Goal: Task Accomplishment & Management: Use online tool/utility

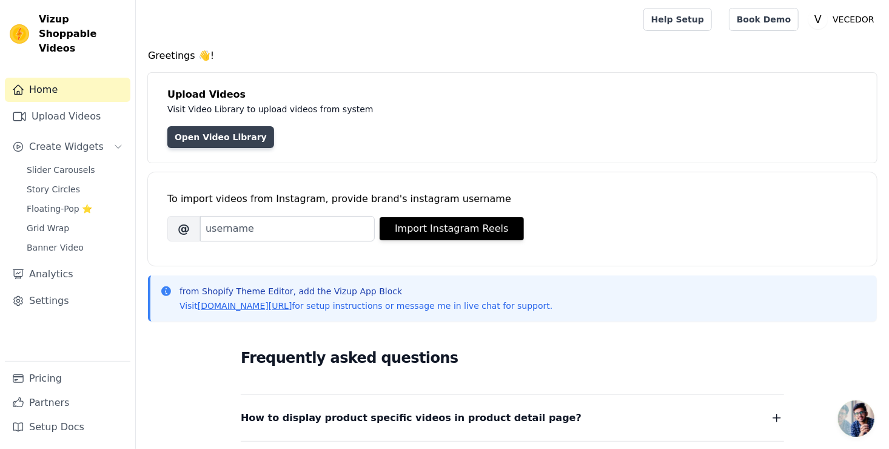
click at [224, 131] on link "Open Video Library" at bounding box center [220, 137] width 107 height 22
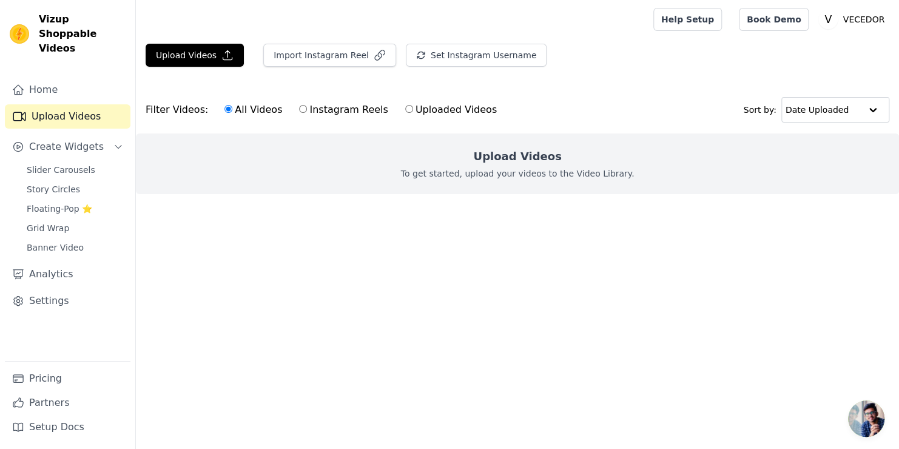
click at [508, 175] on p "To get started, upload your videos to the Video Library." at bounding box center [517, 173] width 233 height 12
click at [197, 58] on button "Upload Videos" at bounding box center [195, 55] width 98 height 23
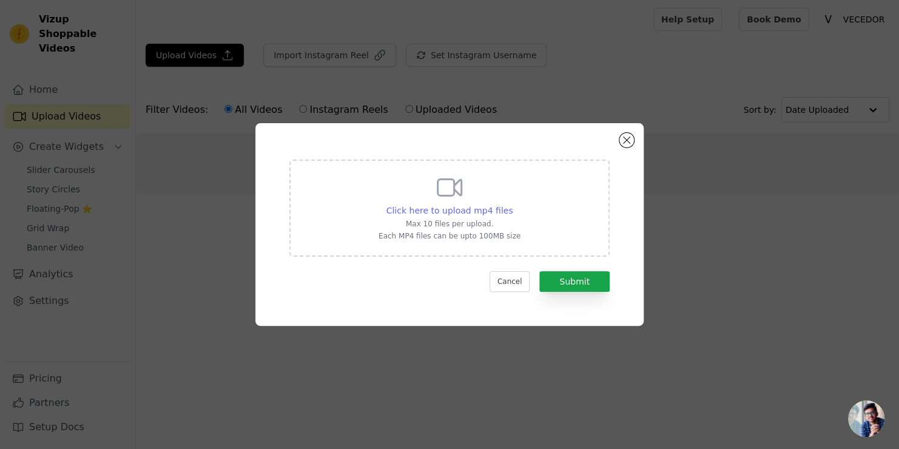
click at [460, 211] on span "Click here to upload mp4 files" at bounding box center [449, 211] width 127 height 10
click at [512, 204] on input "Click here to upload mp4 files Max 10 files per upload. Each MP4 files can be u…" at bounding box center [512, 204] width 1 height 1
type input "C:\fakepath\Facebook-Video.mp4"
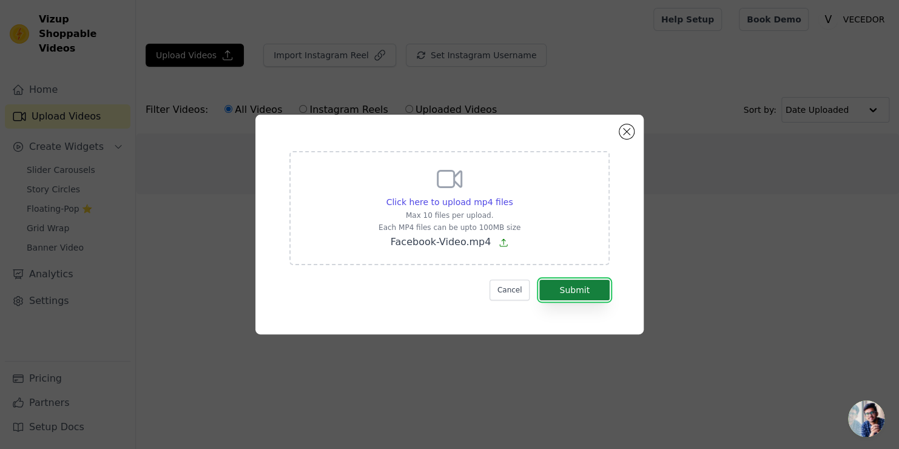
click at [579, 287] on button "Submit" at bounding box center [574, 290] width 70 height 21
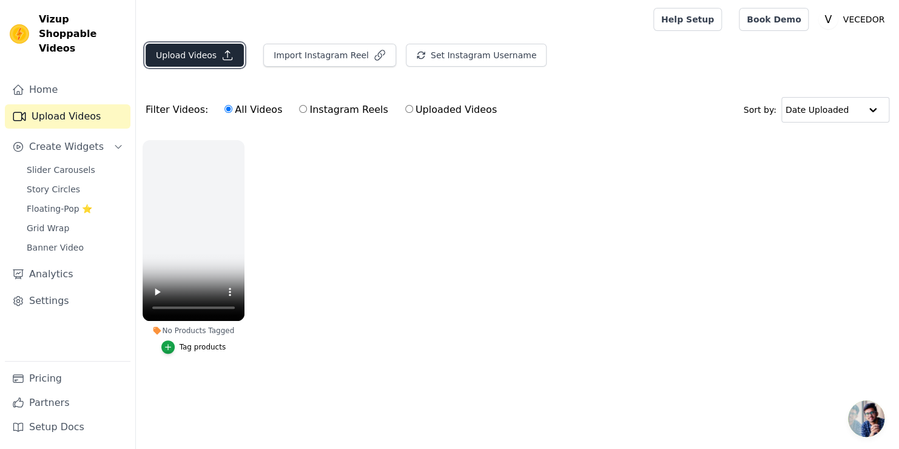
click at [192, 51] on button "Upload Videos" at bounding box center [195, 55] width 98 height 23
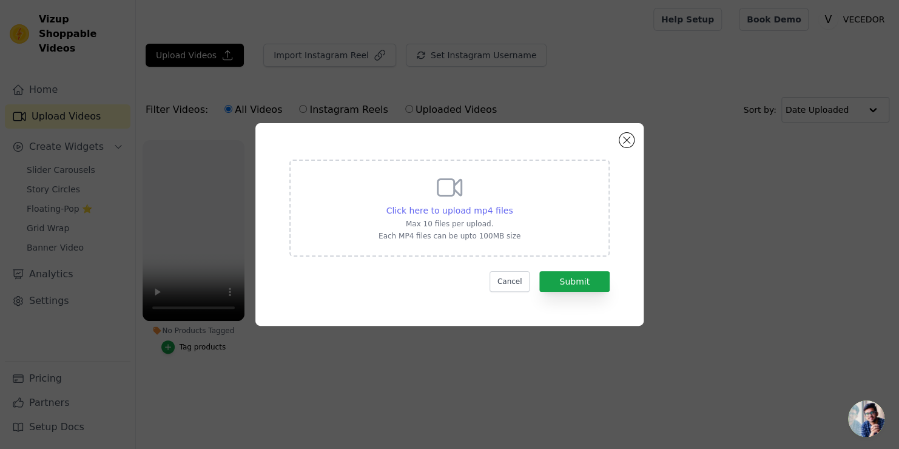
click at [457, 213] on span "Click here to upload mp4 files" at bounding box center [449, 211] width 127 height 10
click at [512, 204] on input "Click here to upload mp4 files Max 10 files per upload. Each MP4 files can be u…" at bounding box center [512, 204] width 1 height 1
type input "C:\fakepath\vecedor-vitamin-c-serum-20-percent-for-face-with-hyaluronic-acid-an…"
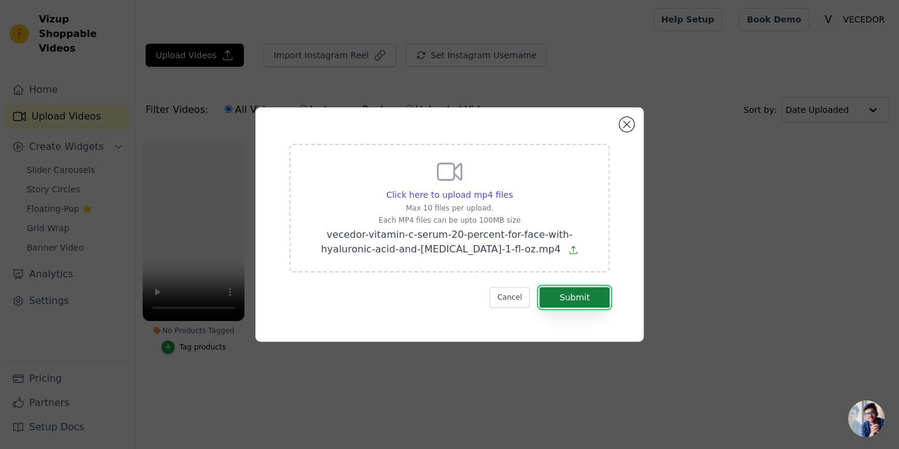
click at [576, 294] on button "Submit" at bounding box center [574, 297] width 70 height 21
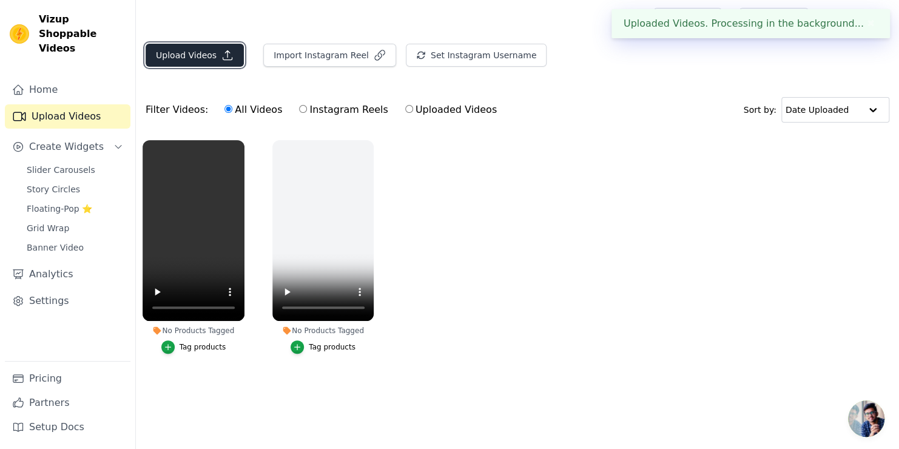
click at [186, 56] on button "Upload Videos" at bounding box center [195, 55] width 98 height 23
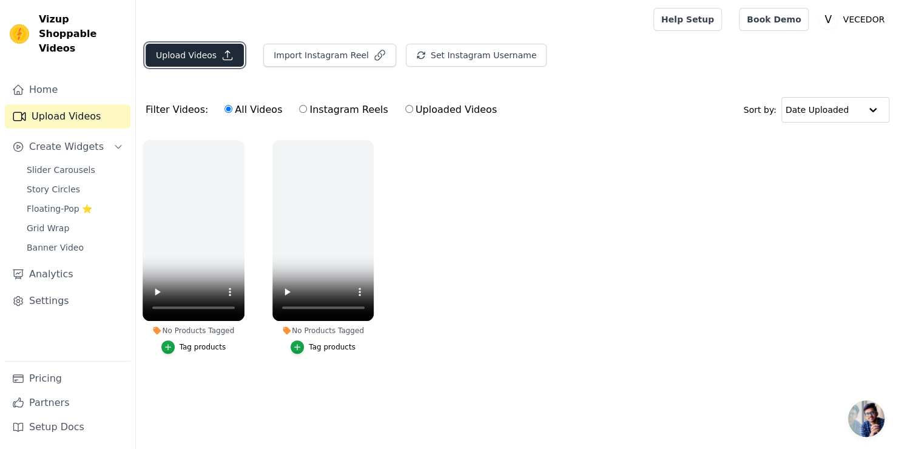
click at [203, 53] on button "Upload Videos" at bounding box center [195, 55] width 98 height 23
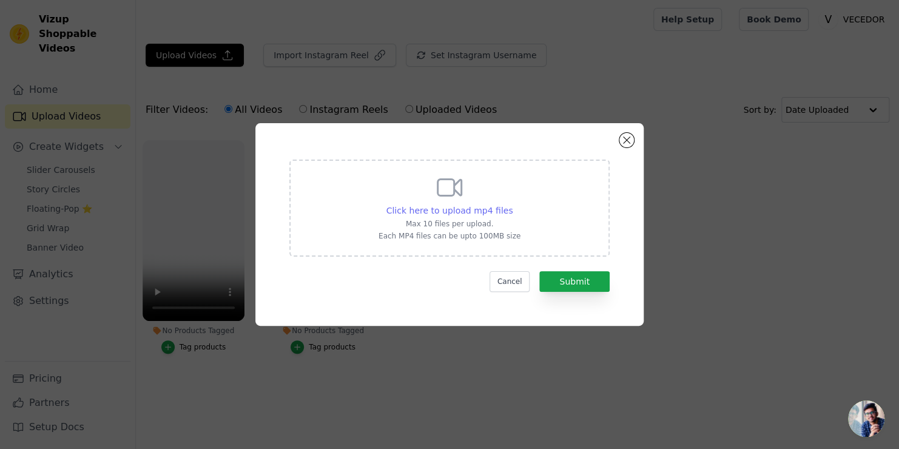
click at [451, 211] on span "Click here to upload mp4 files" at bounding box center [449, 211] width 127 height 10
click at [512, 204] on input "Click here to upload mp4 files Max 10 files per upload. Each MP4 files can be u…" at bounding box center [512, 204] width 1 height 1
type input "C:\fakepath\Vitamin-C-Serum3.mp4"
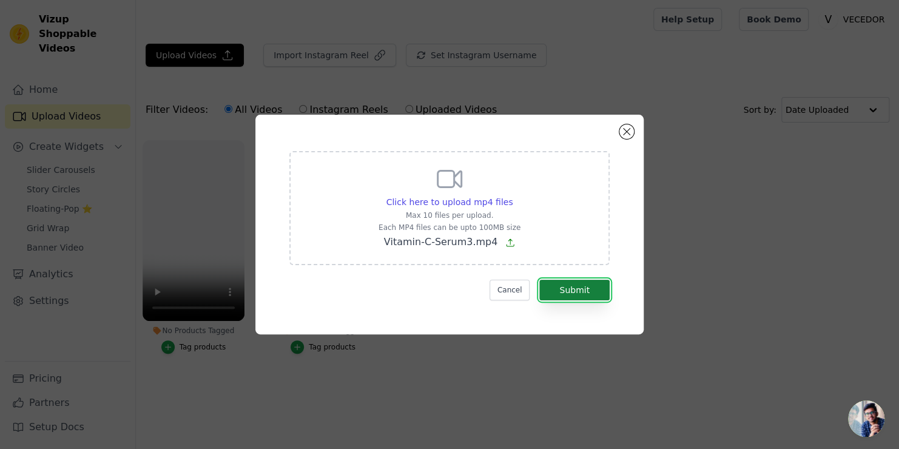
click at [578, 291] on button "Submit" at bounding box center [574, 290] width 70 height 21
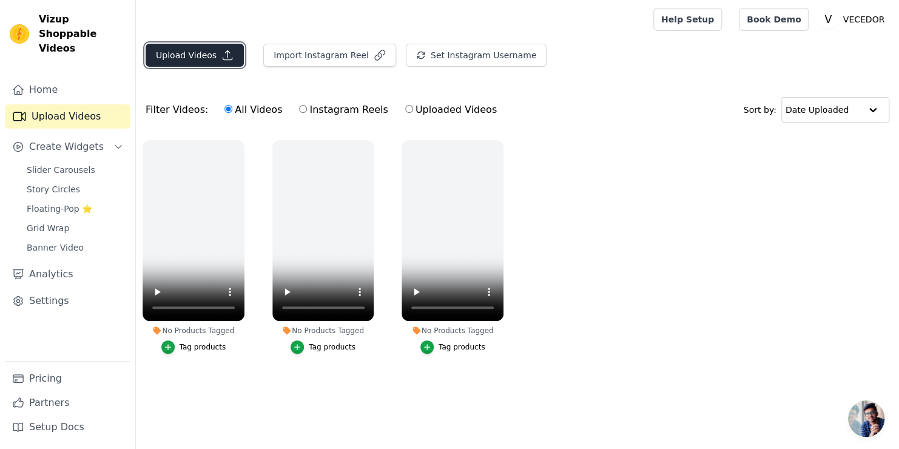
click at [185, 48] on button "Upload Videos" at bounding box center [195, 55] width 98 height 23
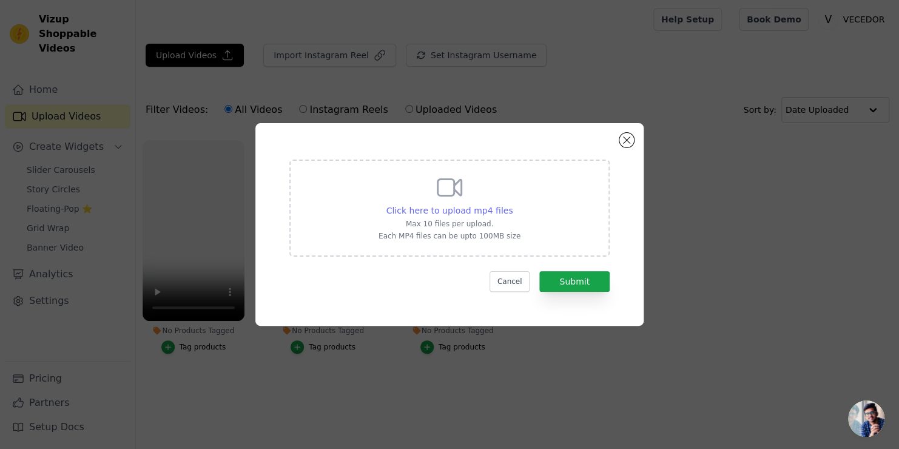
click at [473, 208] on span "Click here to upload mp4 files" at bounding box center [449, 211] width 127 height 10
click at [512, 204] on input "Click here to upload mp4 files Max 10 files per upload. Each MP4 files can be u…" at bounding box center [512, 204] width 1 height 1
type input "C:\fakepath\Amazon-Vecedor-Vitamin-C-Yellow-picture.mp4"
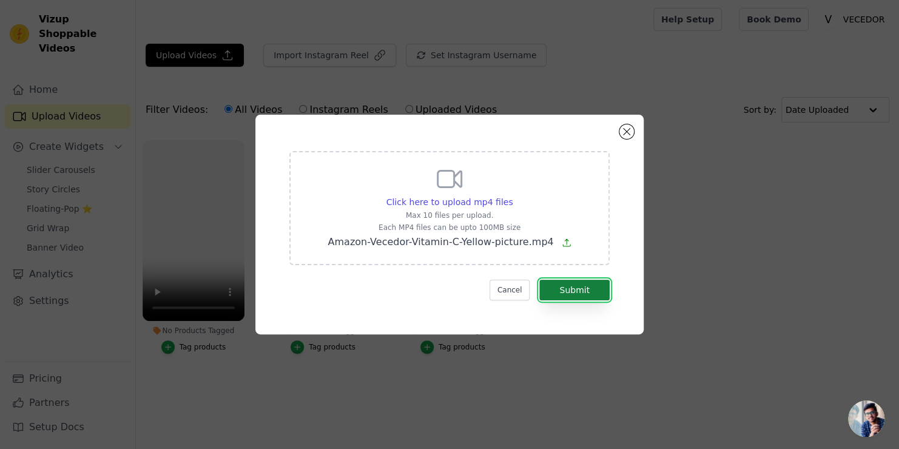
click at [579, 287] on button "Submit" at bounding box center [574, 290] width 70 height 21
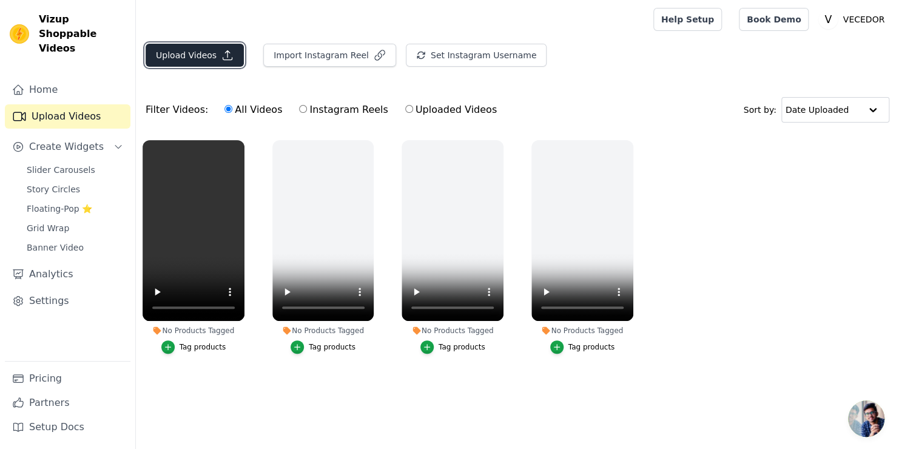
click at [202, 53] on button "Upload Videos" at bounding box center [195, 55] width 98 height 23
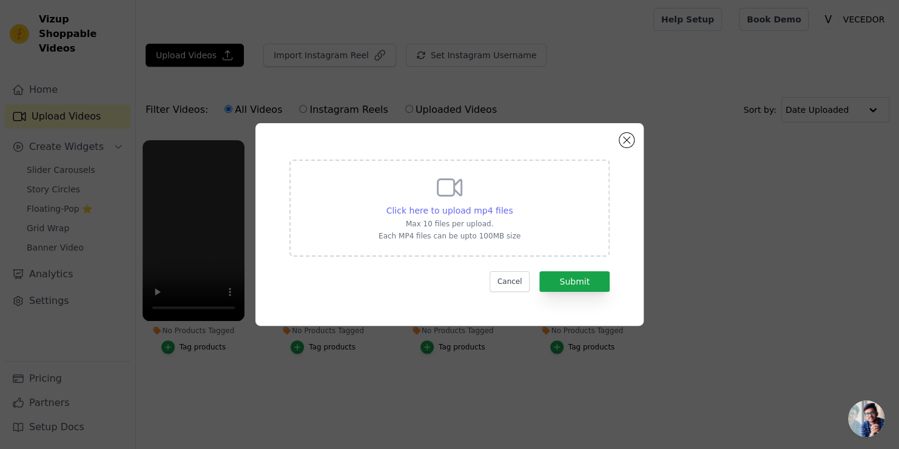
click at [459, 210] on span "Click here to upload mp4 files" at bounding box center [449, 211] width 127 height 10
click at [512, 204] on input "Click here to upload mp4 files Max 10 files per upload. Each MP4 files can be u…" at bounding box center [512, 204] width 1 height 1
type input "C:\fakepath\Vitamin-C-Serum2.mp4"
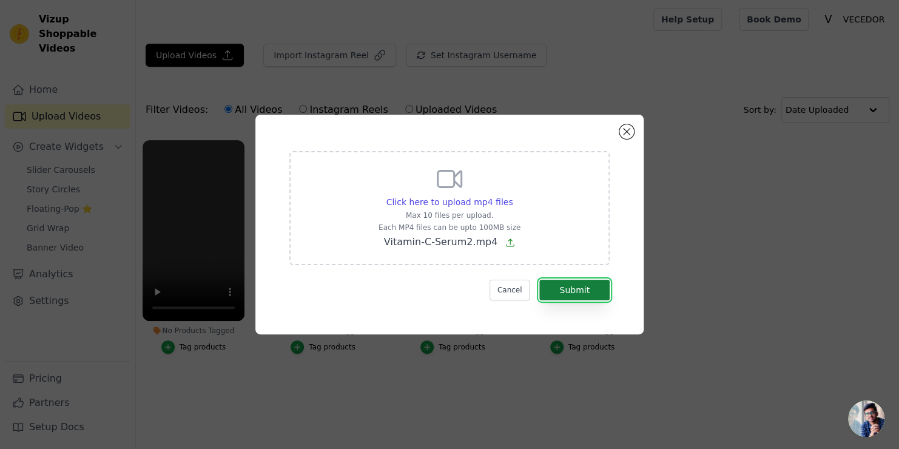
click at [573, 288] on button "Submit" at bounding box center [574, 290] width 70 height 21
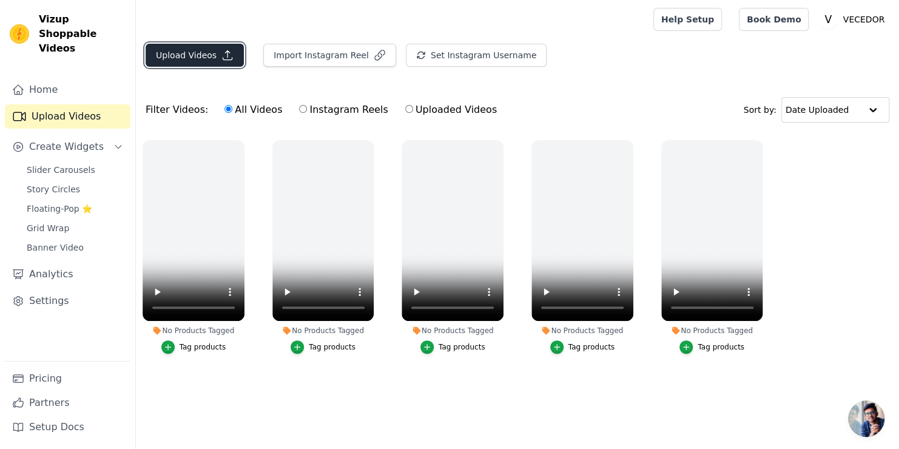
click at [203, 55] on button "Upload Videos" at bounding box center [195, 55] width 98 height 23
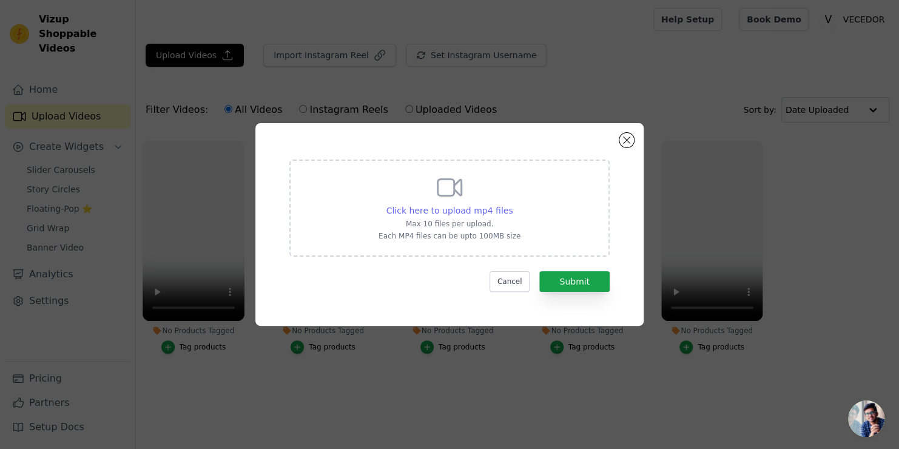
click at [475, 206] on span "Click here to upload mp4 files" at bounding box center [449, 211] width 127 height 10
click at [512, 204] on input "Click here to upload mp4 files Max 10 files per upload. Each MP4 files can be u…" at bounding box center [512, 204] width 1 height 1
type input "C:\fakepath\vecedor-vitamin-c-serum-brightens-skin-reduces-dark-spots-and-fine-…"
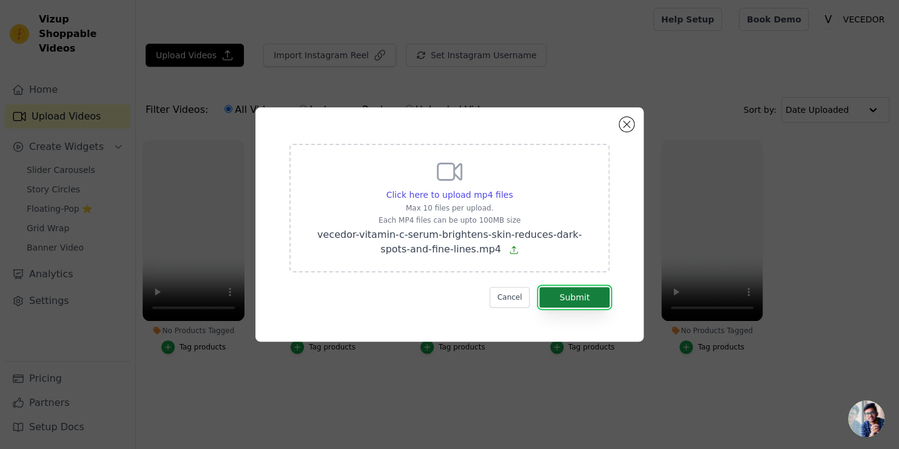
click at [576, 296] on button "Submit" at bounding box center [574, 297] width 70 height 21
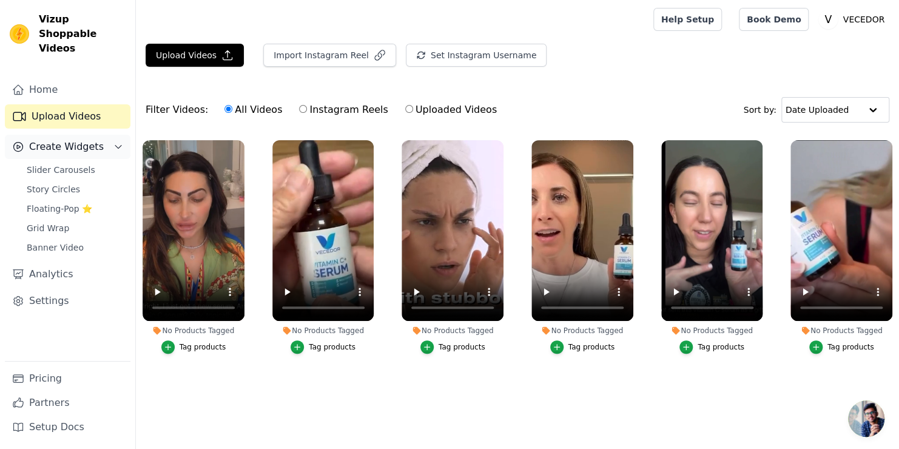
click at [70, 139] on span "Create Widgets" at bounding box center [66, 146] width 75 height 15
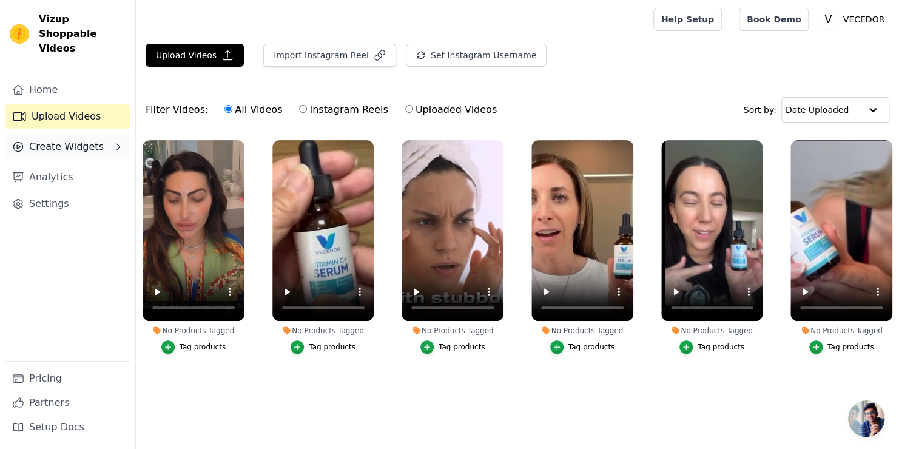
click at [70, 139] on span "Create Widgets" at bounding box center [66, 146] width 75 height 15
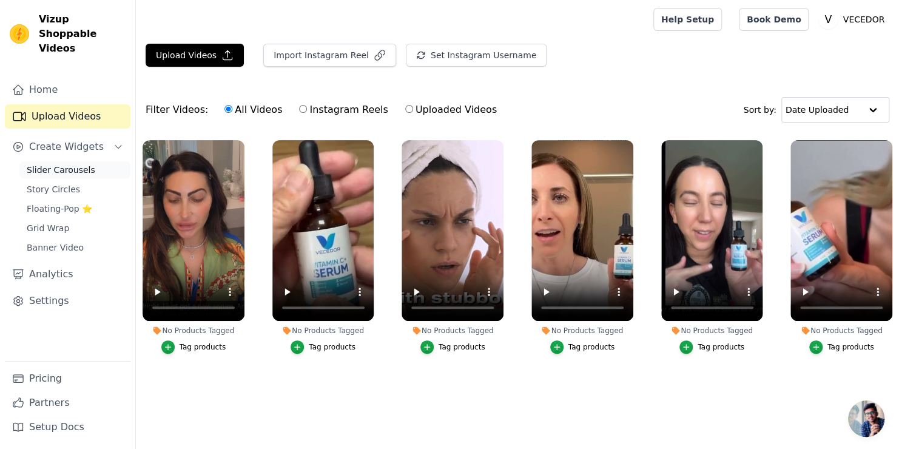
click at [66, 164] on span "Slider Carousels" at bounding box center [61, 170] width 69 height 12
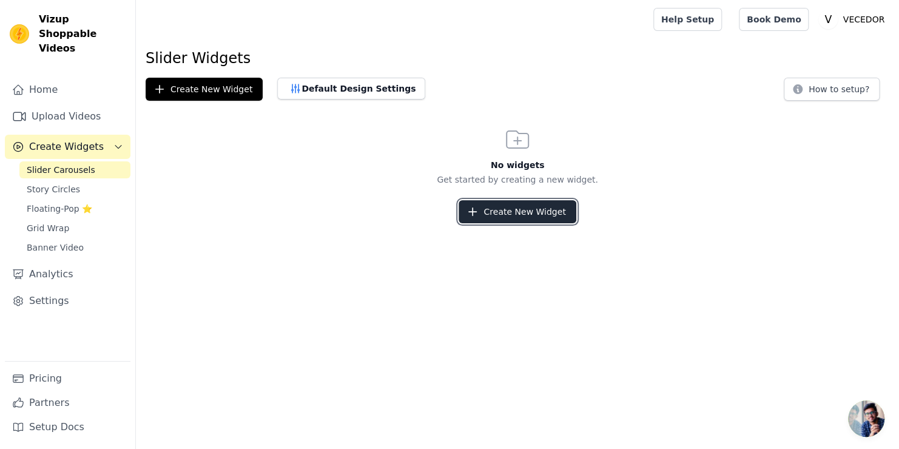
click at [517, 216] on button "Create New Widget" at bounding box center [516, 211] width 117 height 23
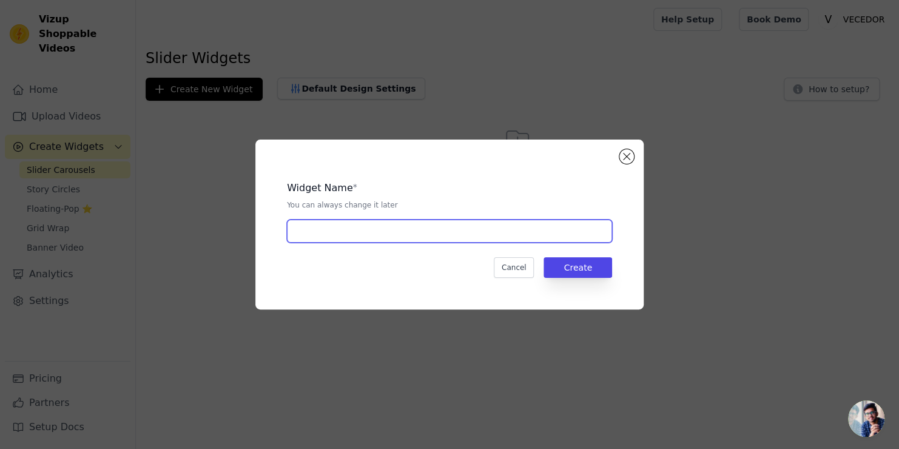
click at [408, 233] on input "text" at bounding box center [449, 231] width 325 height 23
click at [328, 235] on input "text" at bounding box center [449, 231] width 325 height 23
type input "Discover What Our Customers Are Saying!"
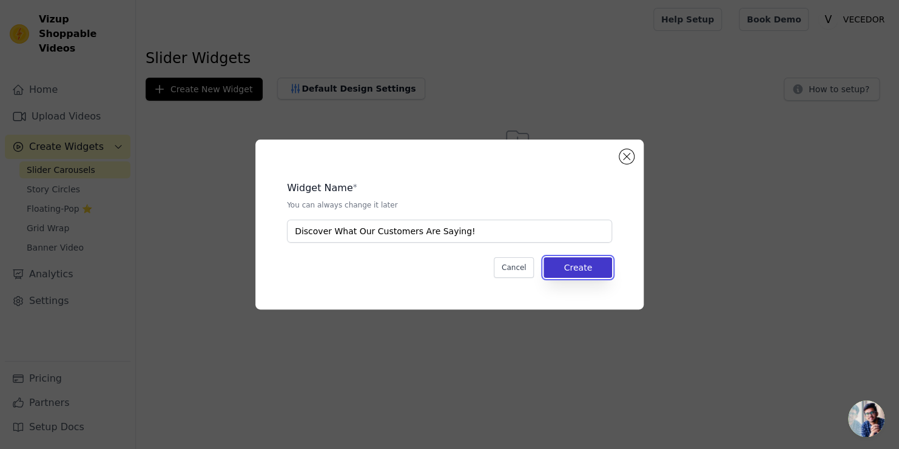
click at [586, 262] on button "Create" at bounding box center [577, 267] width 69 height 21
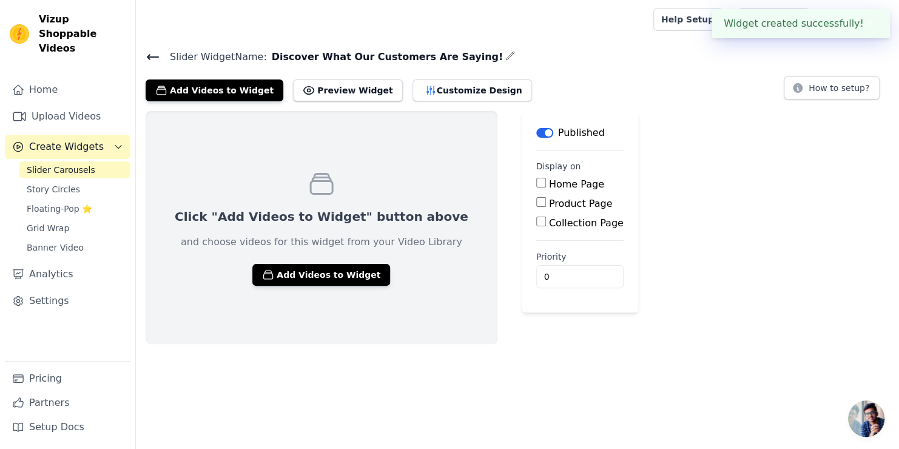
click at [536, 182] on input "Home Page" at bounding box center [541, 183] width 10 height 10
checkbox input "true"
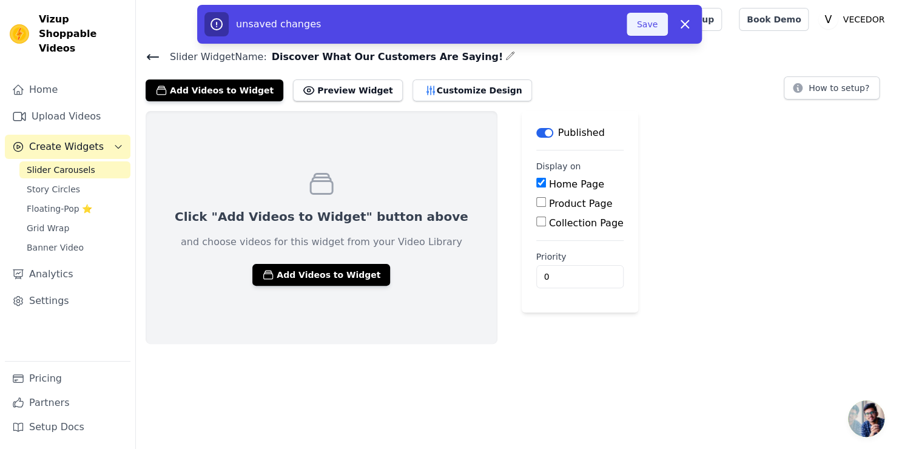
click at [648, 19] on button "Save" at bounding box center [646, 24] width 41 height 23
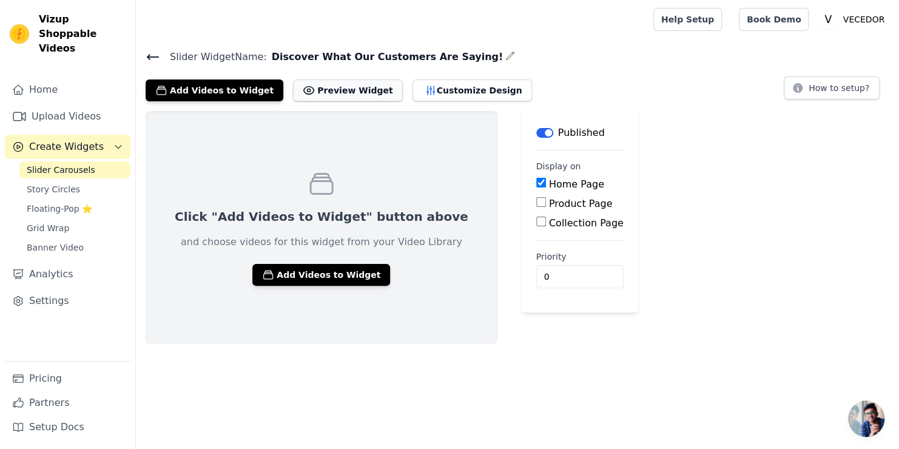
click at [331, 86] on button "Preview Widget" at bounding box center [347, 90] width 109 height 22
click at [539, 272] on input "1" at bounding box center [579, 276] width 87 height 23
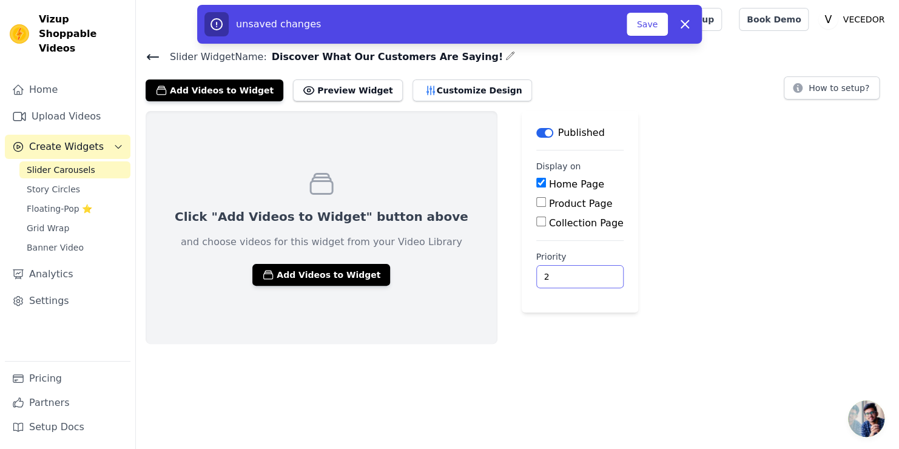
click at [539, 272] on input "2" at bounding box center [579, 276] width 87 height 23
click at [539, 272] on input "3" at bounding box center [579, 276] width 87 height 23
click at [539, 272] on input "4" at bounding box center [579, 276] width 87 height 23
click at [539, 272] on input "5" at bounding box center [579, 276] width 87 height 23
click at [539, 272] on input "6" at bounding box center [579, 276] width 87 height 23
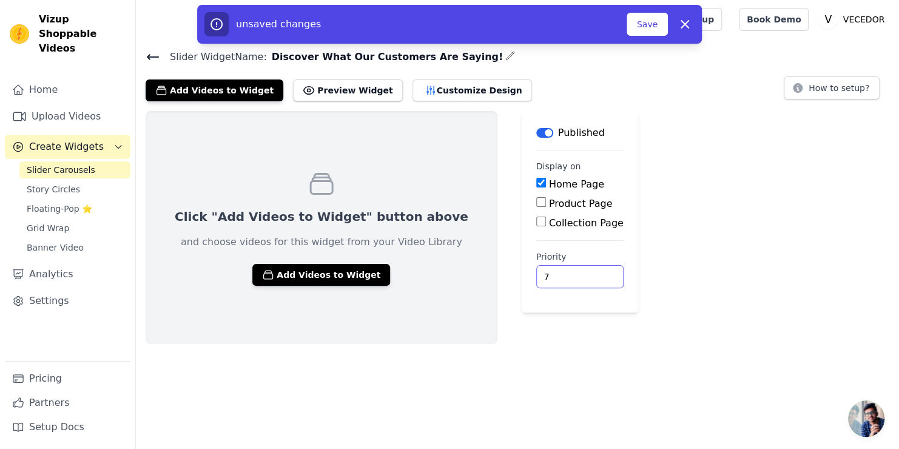
click at [539, 272] on input "7" at bounding box center [579, 276] width 87 height 23
click at [539, 272] on input "8" at bounding box center [579, 276] width 87 height 23
click at [539, 272] on input "9" at bounding box center [579, 276] width 87 height 23
click at [539, 272] on input "10" at bounding box center [579, 276] width 87 height 23
click at [541, 277] on input "9" at bounding box center [579, 276] width 87 height 23
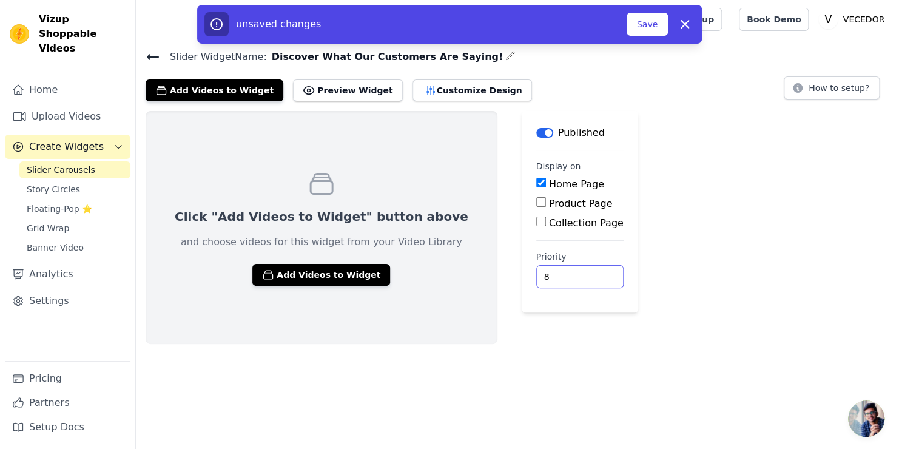
click at [541, 277] on input "8" at bounding box center [579, 276] width 87 height 23
click at [541, 277] on input "7" at bounding box center [579, 276] width 87 height 23
click at [541, 277] on input "6" at bounding box center [579, 276] width 87 height 23
type input "5"
click at [541, 277] on input "5" at bounding box center [579, 276] width 87 height 23
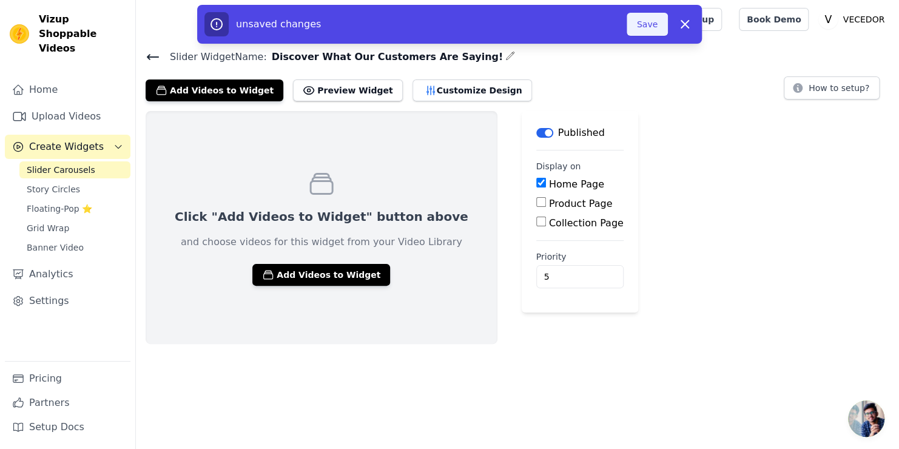
click at [647, 20] on button "Save" at bounding box center [646, 24] width 41 height 23
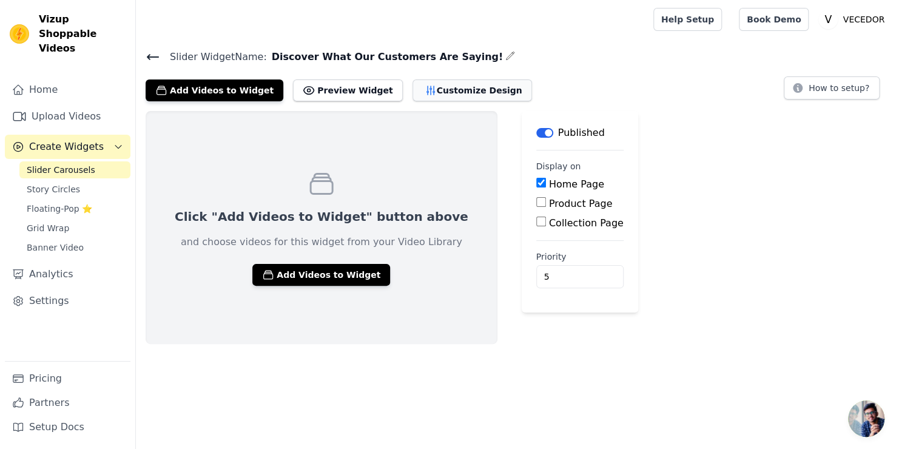
click at [435, 91] on button "Customize Design" at bounding box center [471, 90] width 119 height 22
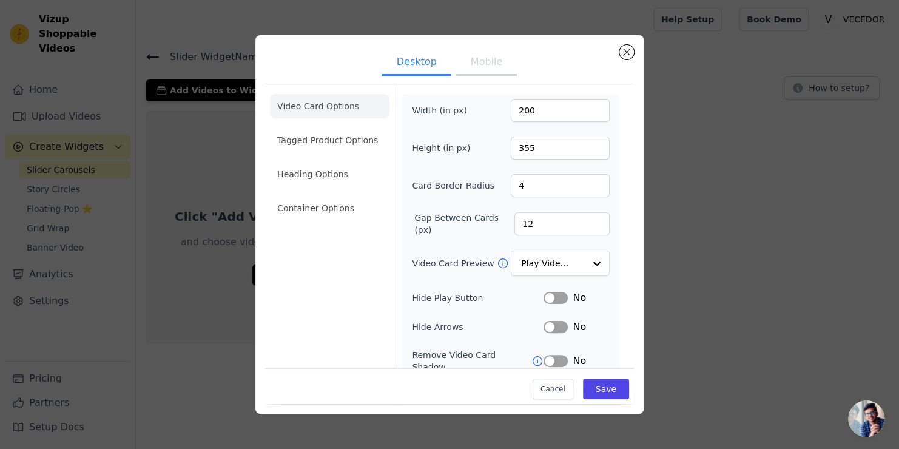
click at [469, 70] on button "Mobile" at bounding box center [486, 63] width 61 height 27
click at [414, 73] on button "Desktop" at bounding box center [416, 63] width 69 height 27
click at [588, 261] on div at bounding box center [596, 264] width 24 height 24
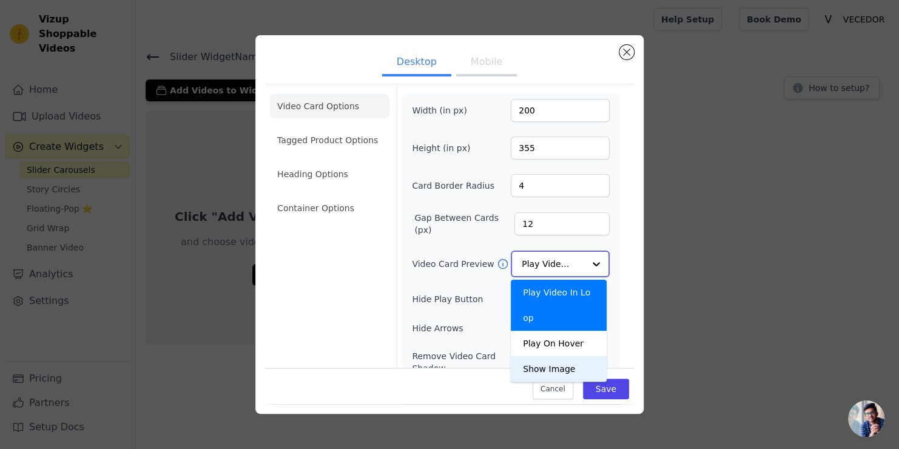
click at [535, 356] on div "Show Image" at bounding box center [559, 368] width 96 height 25
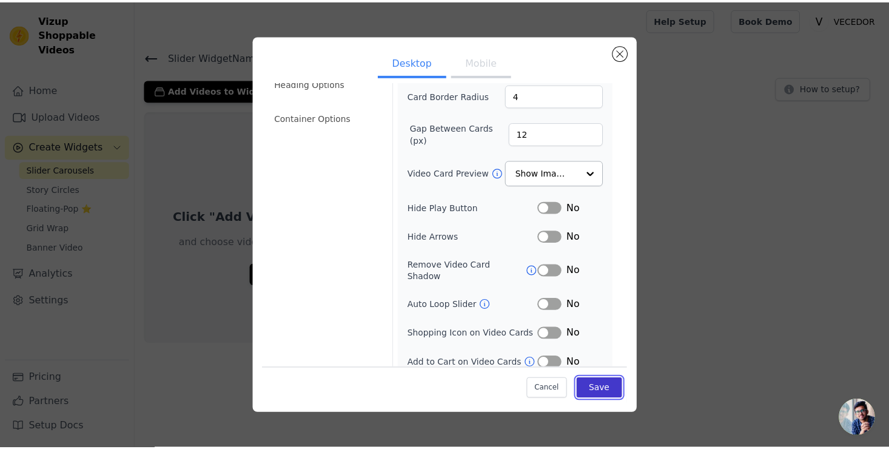
scroll to position [90, 0]
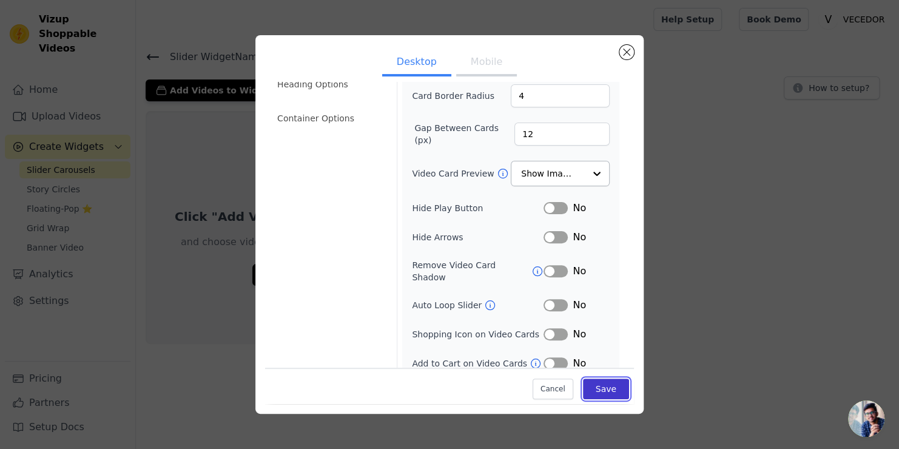
click at [593, 386] on button "Save" at bounding box center [606, 388] width 46 height 21
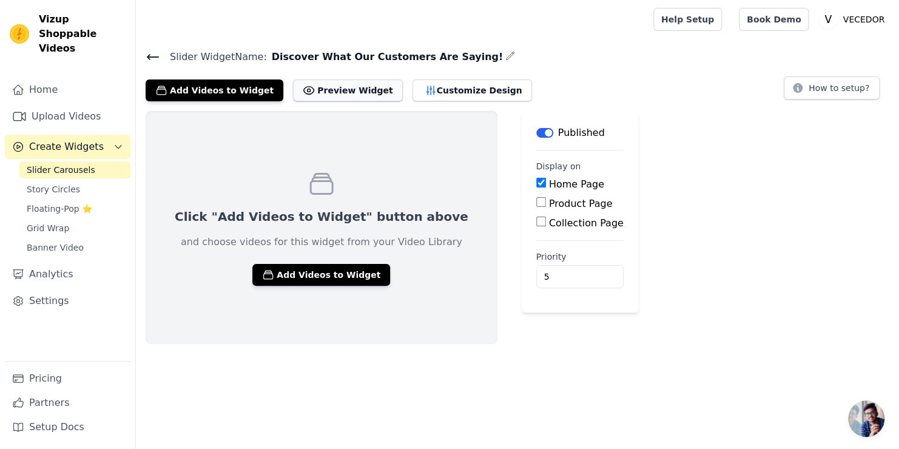
click at [331, 87] on button "Preview Widget" at bounding box center [347, 90] width 109 height 22
click at [75, 164] on span "Slider Carousels" at bounding box center [61, 170] width 69 height 12
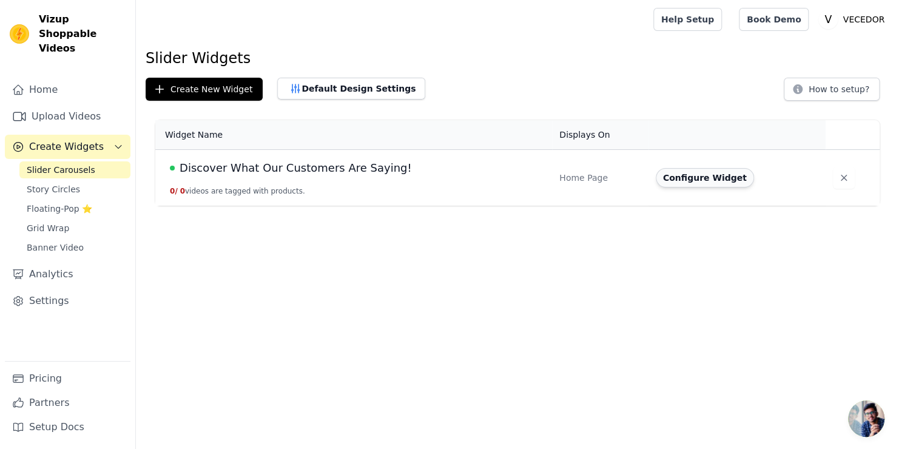
click at [689, 177] on button "Configure Widget" at bounding box center [705, 177] width 98 height 19
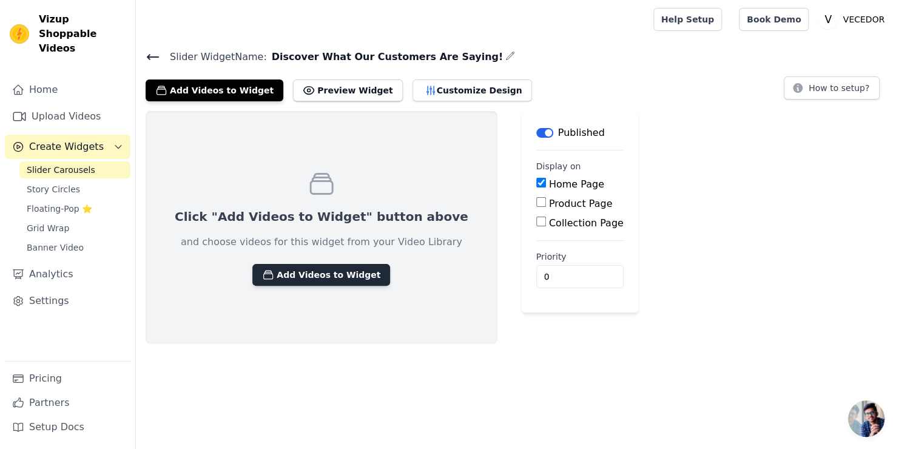
click at [292, 269] on button "Add Videos to Widget" at bounding box center [321, 275] width 138 height 22
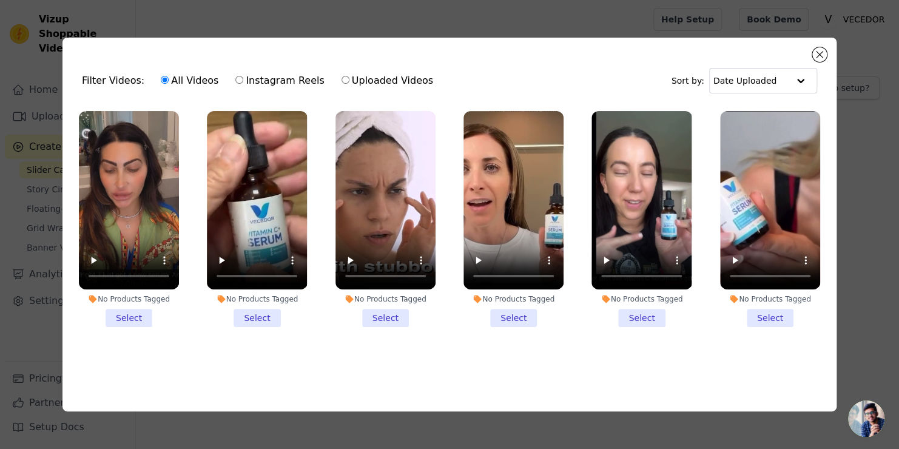
click at [127, 315] on li "No Products Tagged Select" at bounding box center [129, 219] width 100 height 216
click at [0, 0] on input "No Products Tagged Select" at bounding box center [0, 0] width 0 height 0
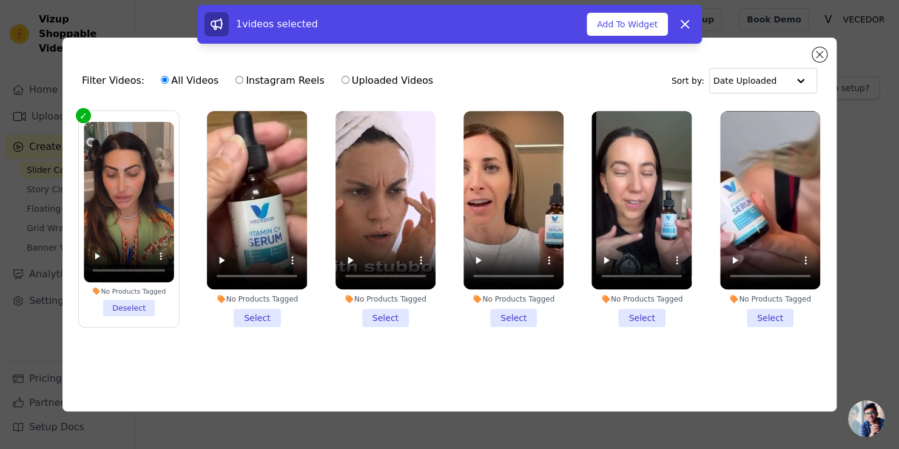
click at [246, 311] on li "No Products Tagged Select" at bounding box center [257, 219] width 100 height 216
click at [0, 0] on input "No Products Tagged Select" at bounding box center [0, 0] width 0 height 0
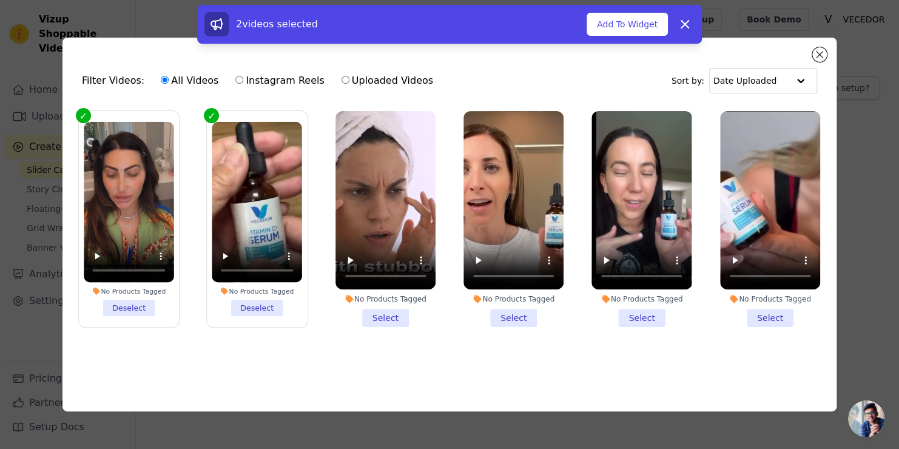
click at [381, 316] on li "No Products Tagged Select" at bounding box center [385, 219] width 100 height 216
click at [0, 0] on input "No Products Tagged Select" at bounding box center [0, 0] width 0 height 0
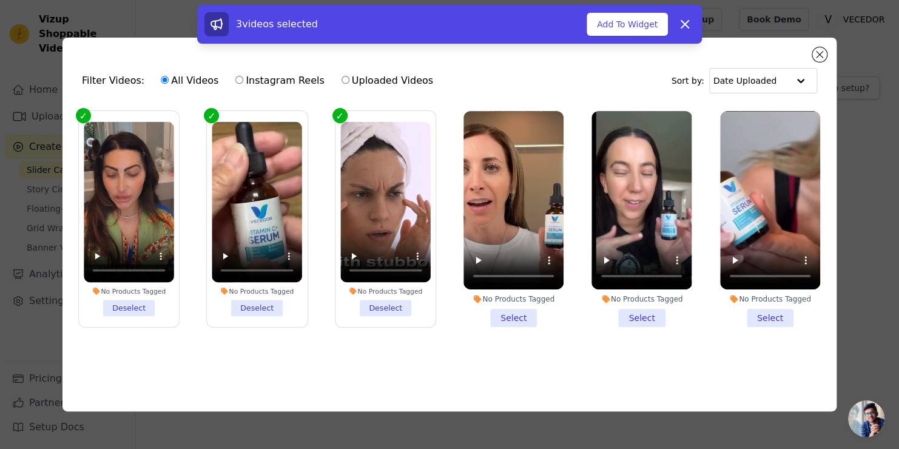
click at [519, 316] on li "No Products Tagged Select" at bounding box center [513, 219] width 100 height 216
click at [0, 0] on input "No Products Tagged Select" at bounding box center [0, 0] width 0 height 0
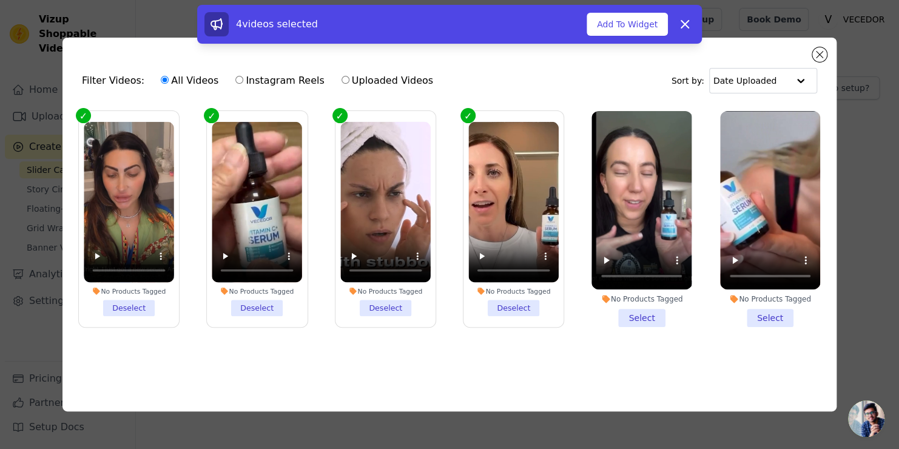
click at [647, 307] on li "No Products Tagged Select" at bounding box center [641, 219] width 100 height 216
click at [0, 0] on input "No Products Tagged Select" at bounding box center [0, 0] width 0 height 0
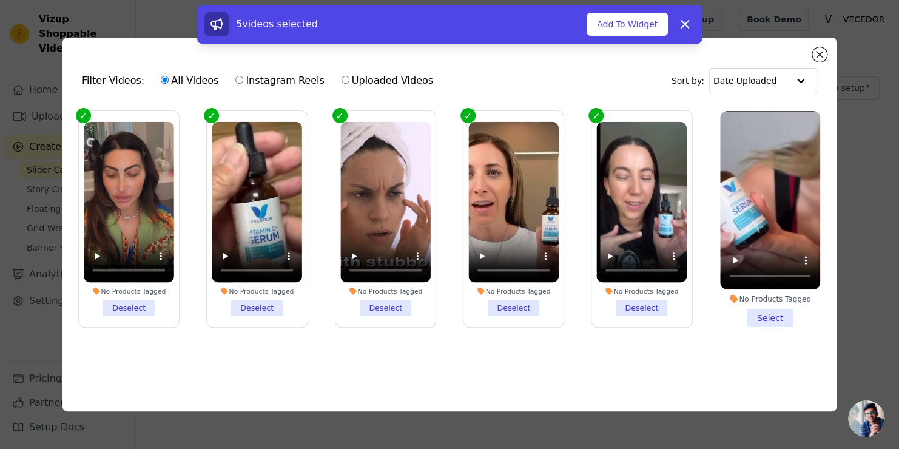
click at [770, 310] on li "No Products Tagged Select" at bounding box center [770, 219] width 100 height 216
click at [0, 0] on input "No Products Tagged Select" at bounding box center [0, 0] width 0 height 0
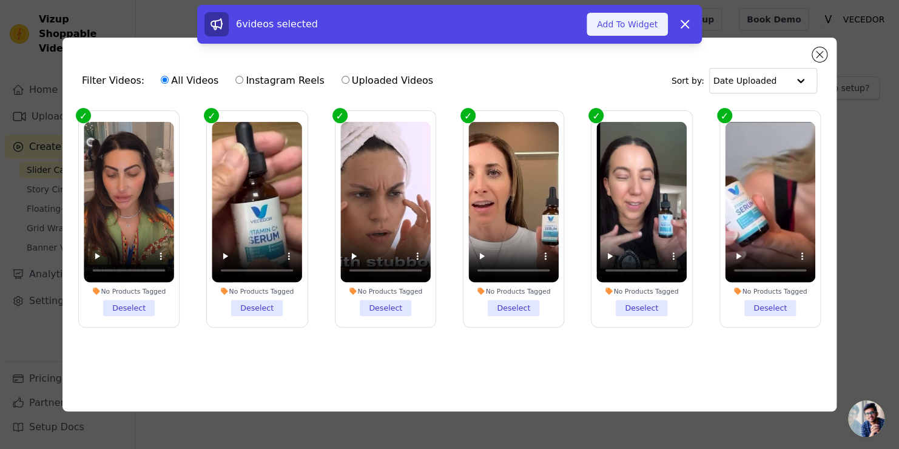
click at [638, 23] on button "Add To Widget" at bounding box center [626, 24] width 81 height 23
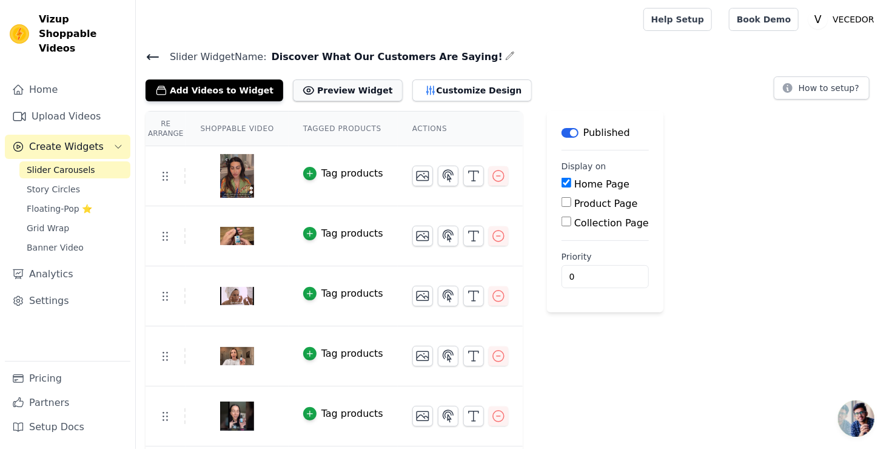
click at [323, 89] on button "Preview Widget" at bounding box center [347, 90] width 109 height 22
click at [597, 272] on input "1" at bounding box center [605, 276] width 87 height 23
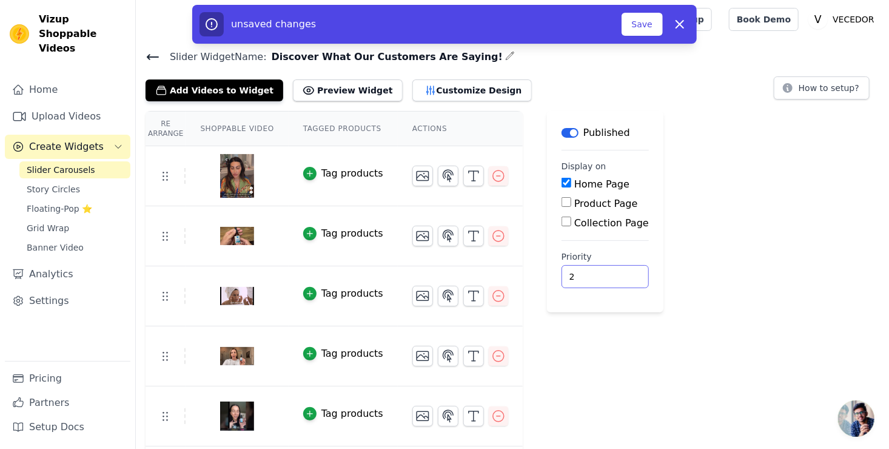
click at [597, 272] on input "2" at bounding box center [605, 276] width 87 height 23
click at [596, 272] on input "3" at bounding box center [605, 276] width 87 height 23
click at [596, 272] on input "4" at bounding box center [605, 276] width 87 height 23
type input "5"
click at [596, 272] on input "5" at bounding box center [605, 276] width 87 height 23
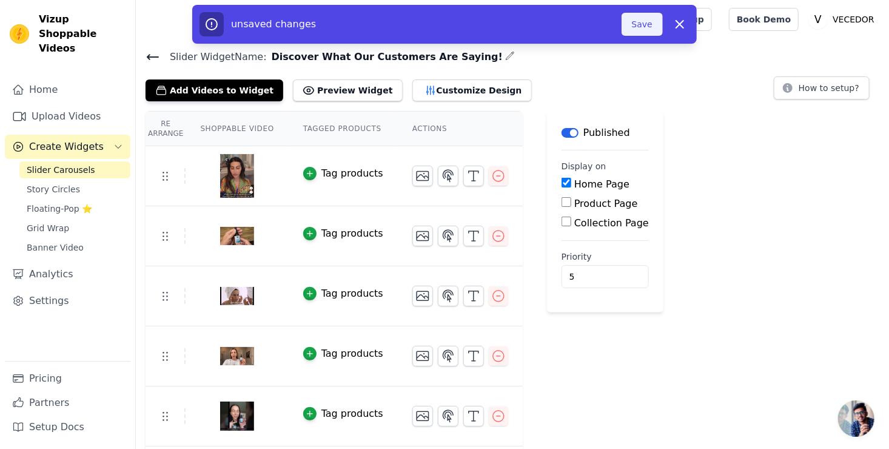
click at [643, 24] on button "Save" at bounding box center [642, 24] width 41 height 23
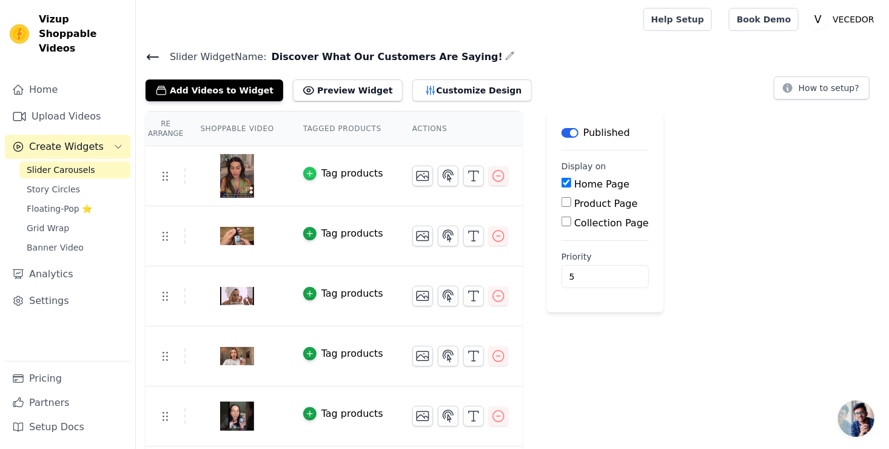
click at [307, 171] on icon "button" at bounding box center [309, 173] width 5 height 5
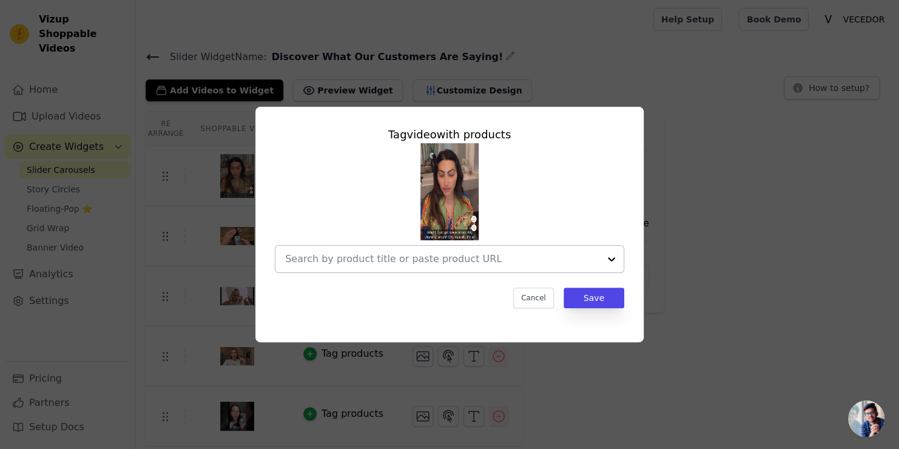
click at [608, 260] on div at bounding box center [611, 259] width 24 height 27
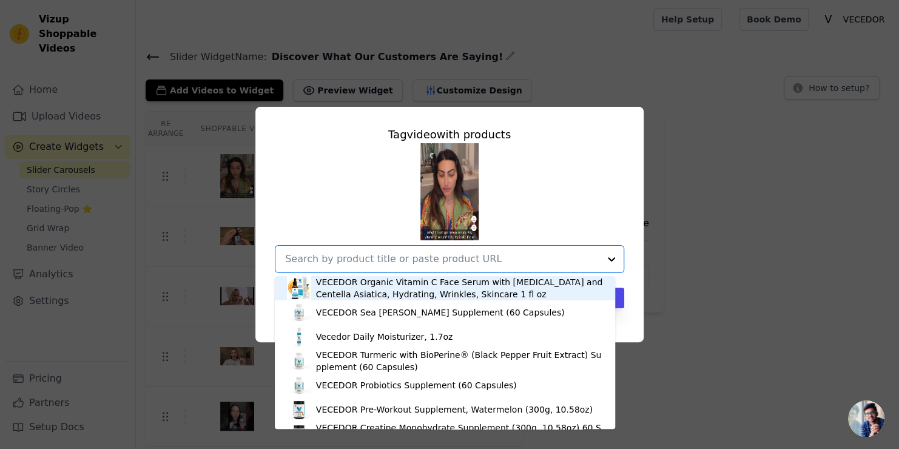
click at [429, 292] on div "VECEDOR Organic Vitamin C Face Serum with Hyaluronic Acid and Centella Asiatica…" at bounding box center [459, 288] width 287 height 24
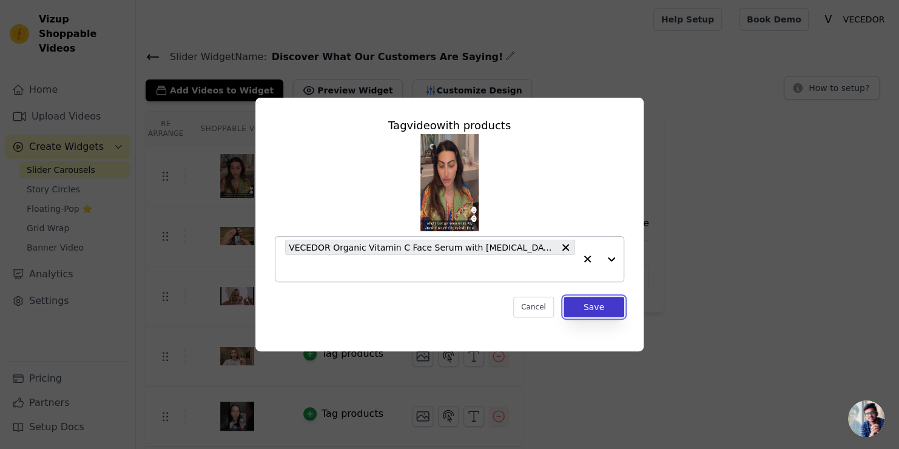
click at [599, 306] on button "Save" at bounding box center [593, 307] width 61 height 21
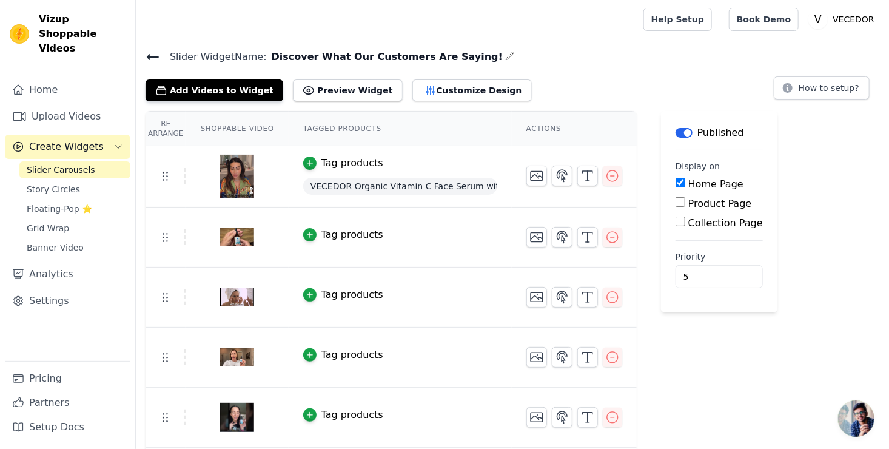
click at [483, 186] on span "VECEDOR Organic Vitamin C Face Serum with Hyaluronic Acid and Centella Asiatica…" at bounding box center [400, 186] width 194 height 17
click at [306, 159] on icon "button" at bounding box center [310, 163] width 8 height 8
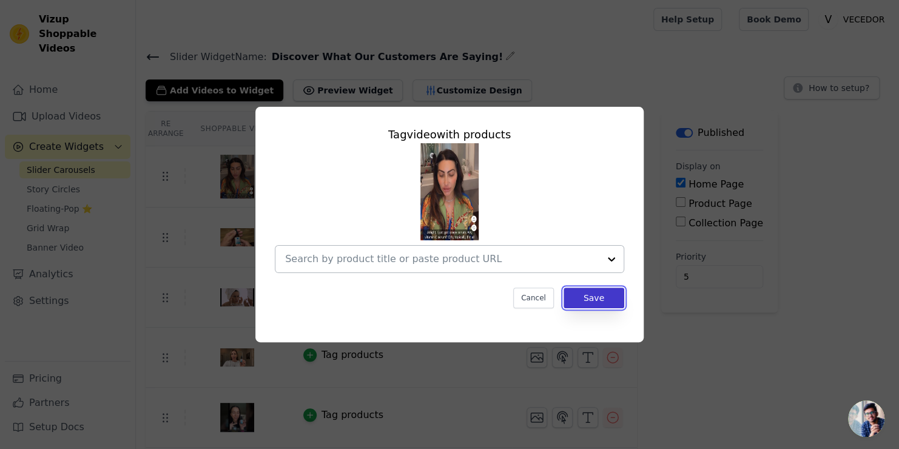
click at [590, 293] on button "Save" at bounding box center [593, 297] width 61 height 21
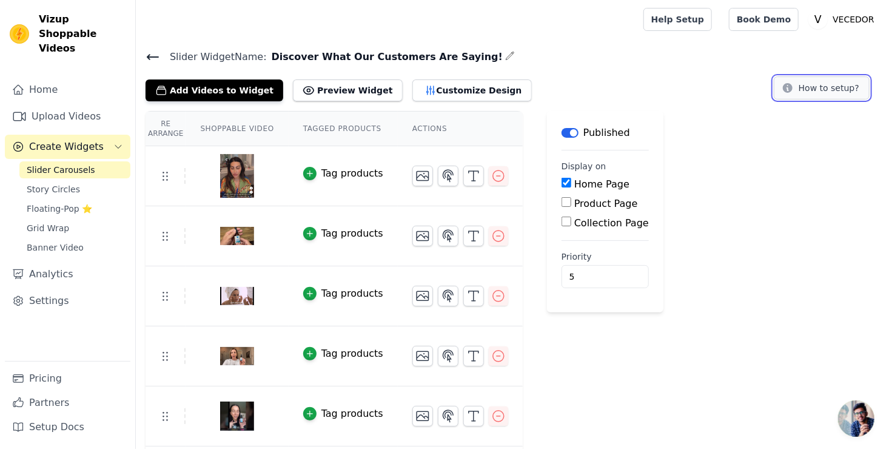
click at [829, 87] on button "How to setup?" at bounding box center [822, 87] width 96 height 23
click at [337, 85] on button "Preview Widget" at bounding box center [347, 90] width 109 height 22
click at [58, 203] on span "Floating-Pop ⭐" at bounding box center [59, 209] width 65 height 12
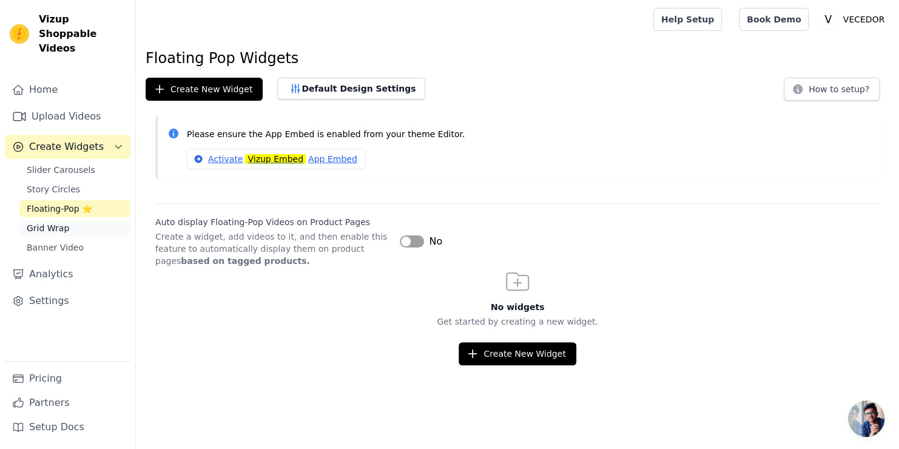
click at [50, 222] on span "Grid Wrap" at bounding box center [48, 228] width 42 height 12
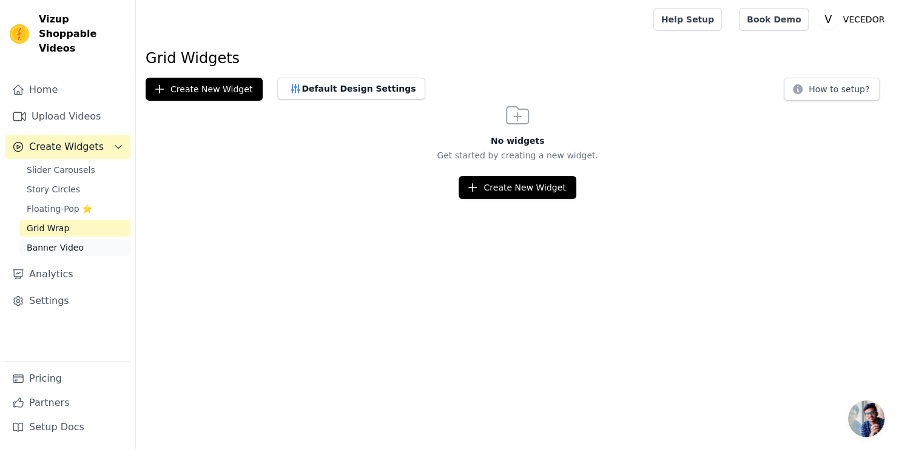
click at [49, 241] on span "Banner Video" at bounding box center [55, 247] width 57 height 12
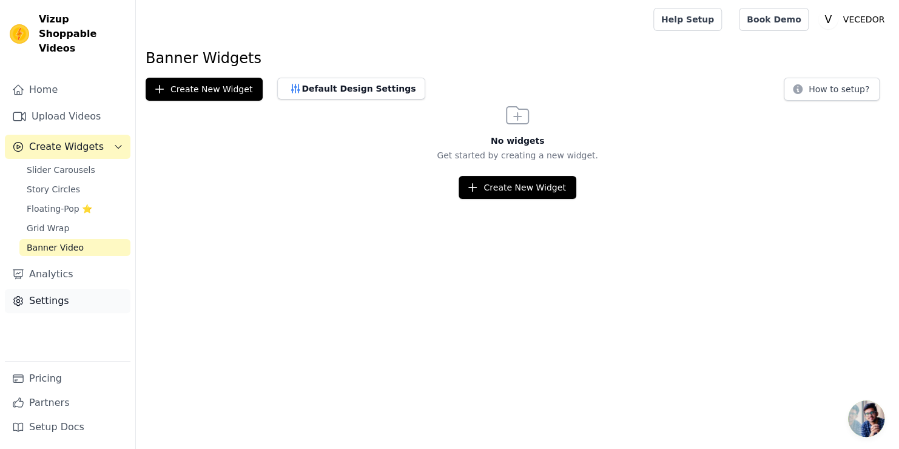
click at [35, 289] on link "Settings" at bounding box center [68, 301] width 126 height 24
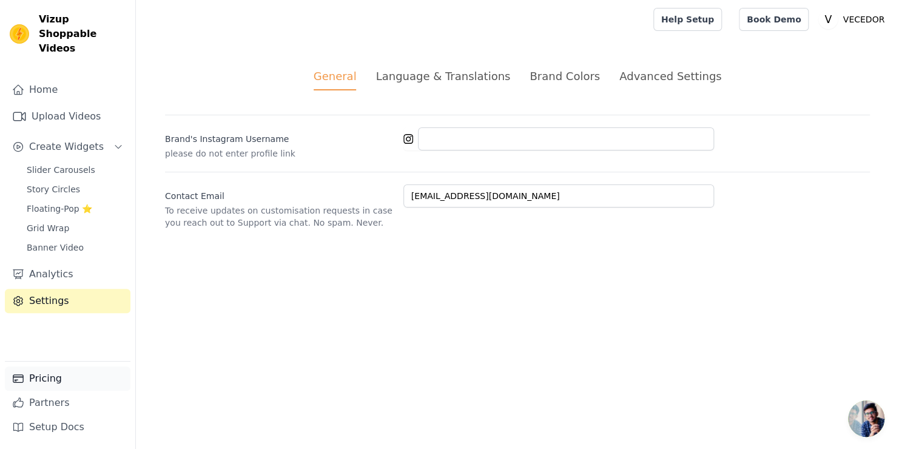
click at [41, 375] on link "Pricing" at bounding box center [68, 378] width 126 height 24
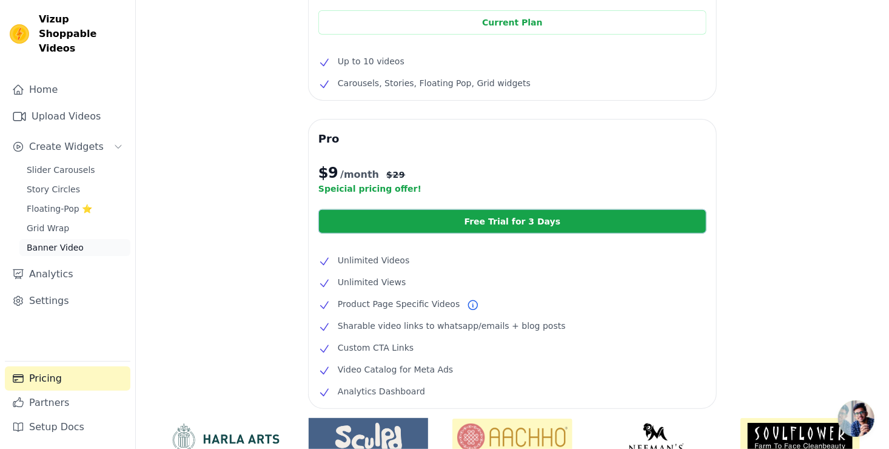
scroll to position [52, 0]
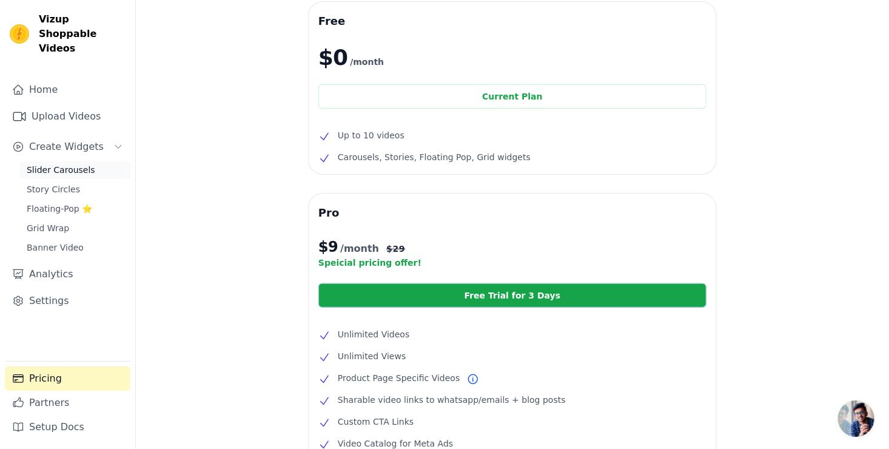
click at [59, 164] on span "Slider Carousels" at bounding box center [61, 170] width 69 height 12
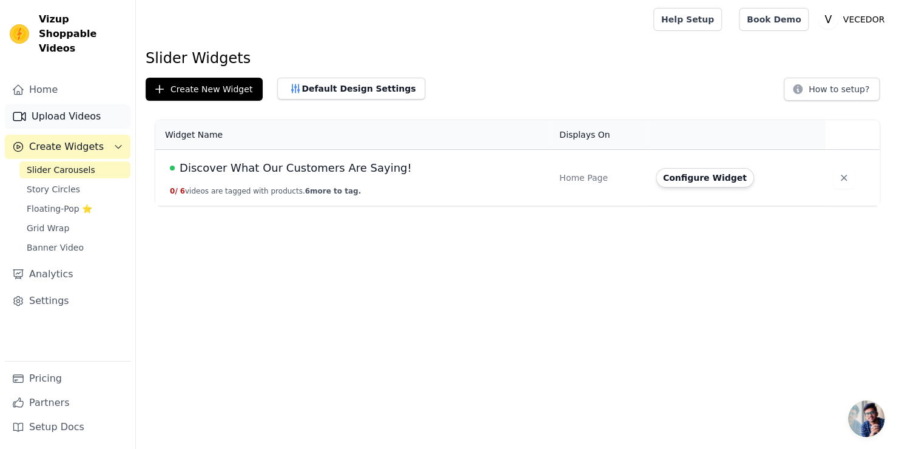
click at [61, 104] on link "Upload Videos" at bounding box center [68, 116] width 126 height 24
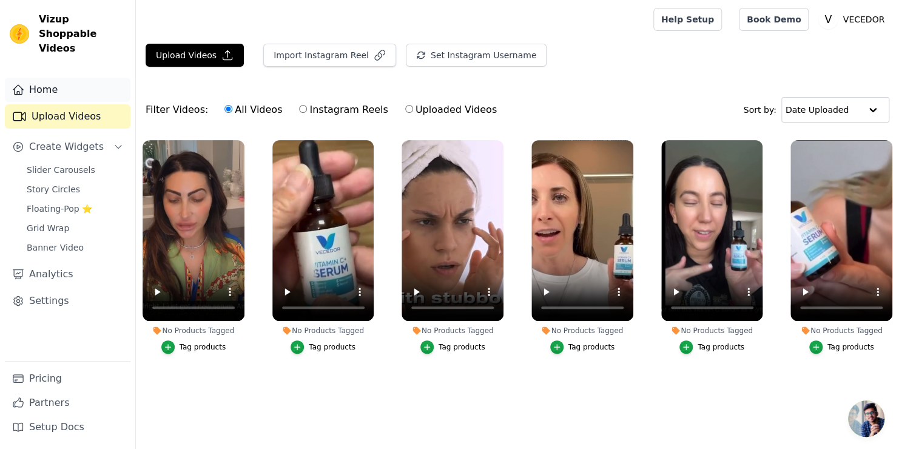
click at [47, 78] on link "Home" at bounding box center [68, 90] width 126 height 24
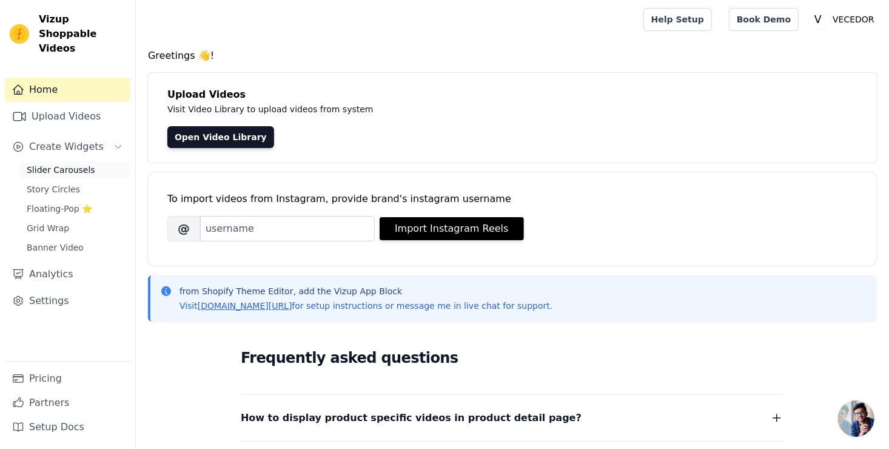
click at [58, 161] on link "Slider Carousels" at bounding box center [74, 169] width 111 height 17
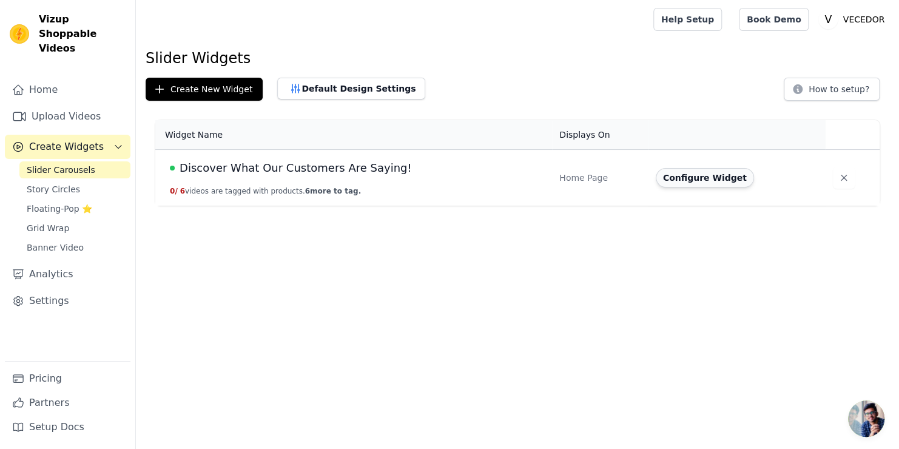
click at [694, 179] on button "Configure Widget" at bounding box center [705, 177] width 98 height 19
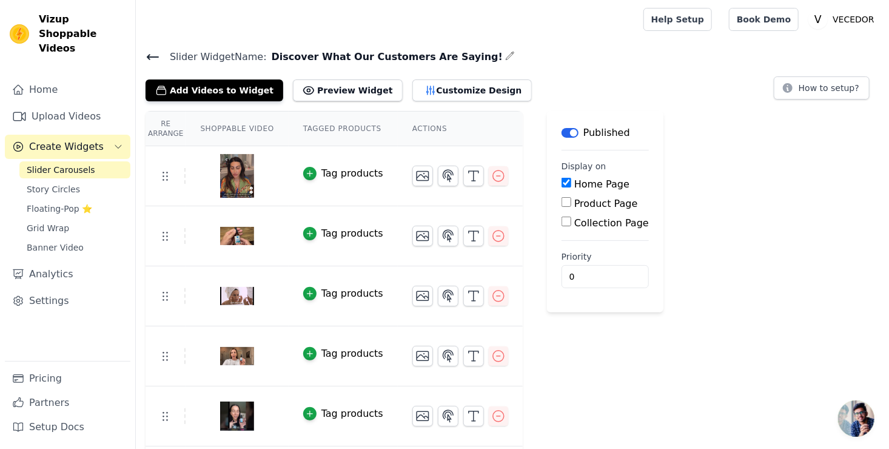
click at [66, 164] on span "Slider Carousels" at bounding box center [61, 170] width 69 height 12
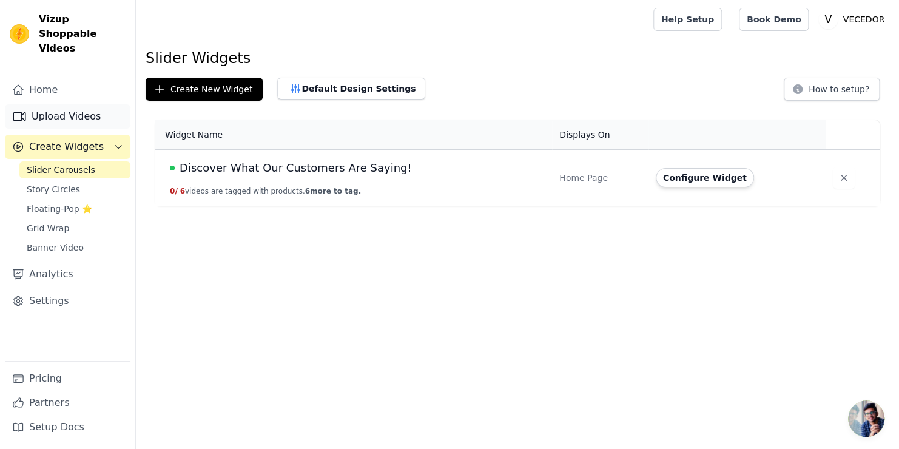
click at [69, 106] on link "Upload Videos" at bounding box center [68, 116] width 126 height 24
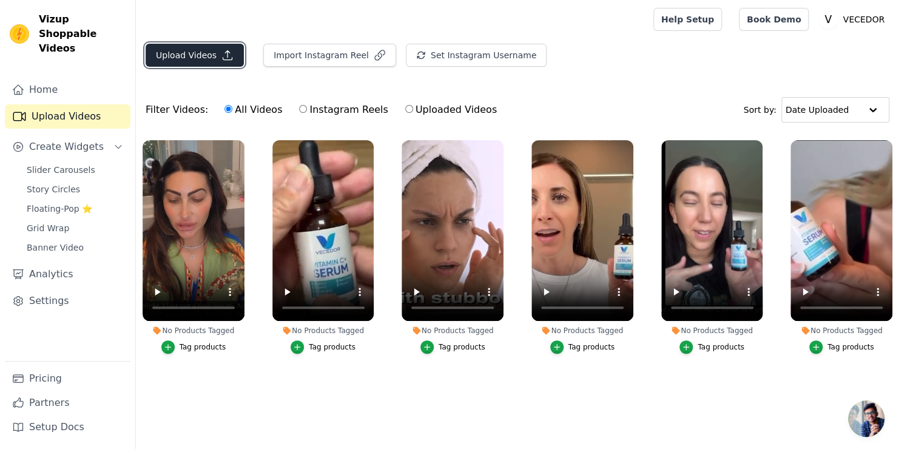
click at [196, 59] on button "Upload Videos" at bounding box center [195, 55] width 98 height 23
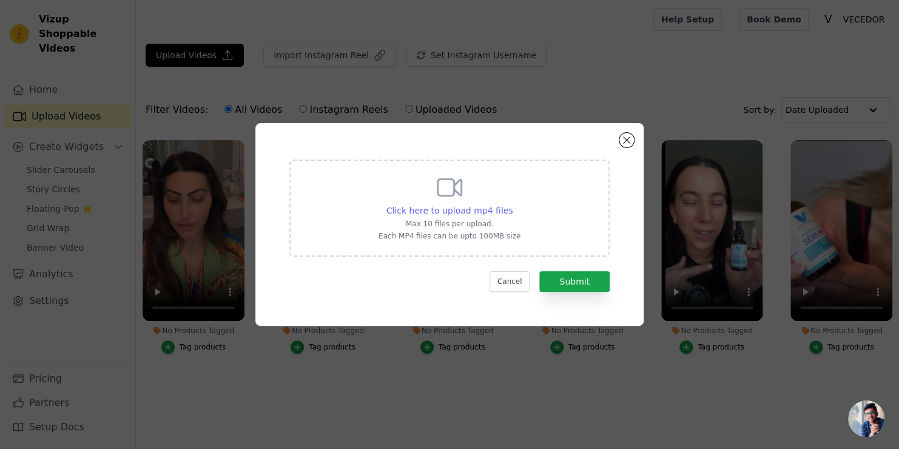
click at [452, 210] on span "Click here to upload mp4 files" at bounding box center [449, 211] width 127 height 10
click at [512, 204] on input "Click here to upload mp4 files Max 10 files per upload. Each MP4 files can be u…" at bounding box center [512, 204] width 1 height 1
type input "C:\fakepath\Vitamin-c-serum-for-face.mp4"
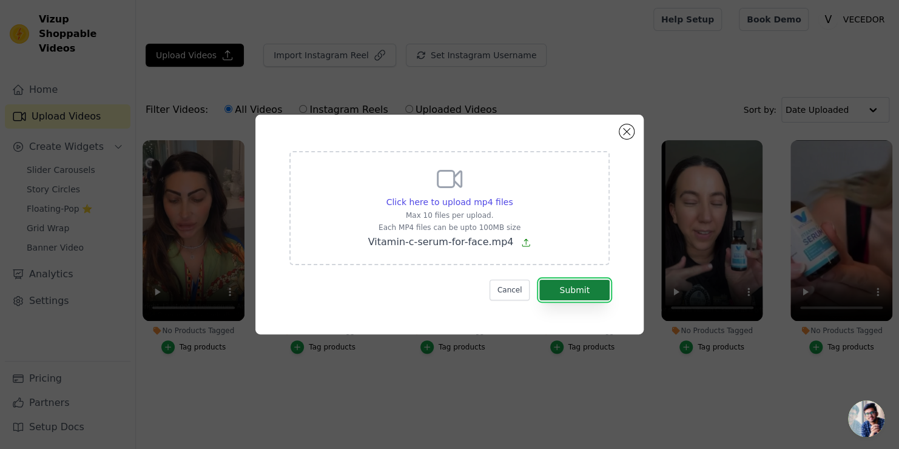
click at [570, 286] on button "Submit" at bounding box center [574, 290] width 70 height 21
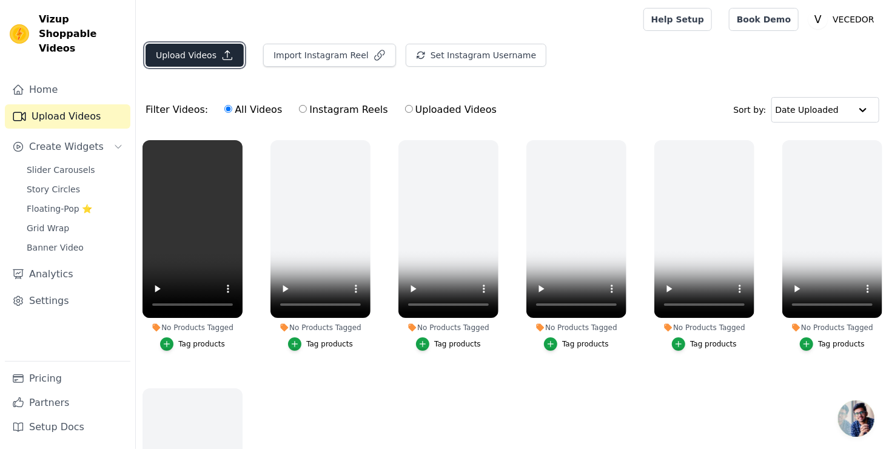
click at [189, 53] on button "Upload Videos" at bounding box center [195, 55] width 98 height 23
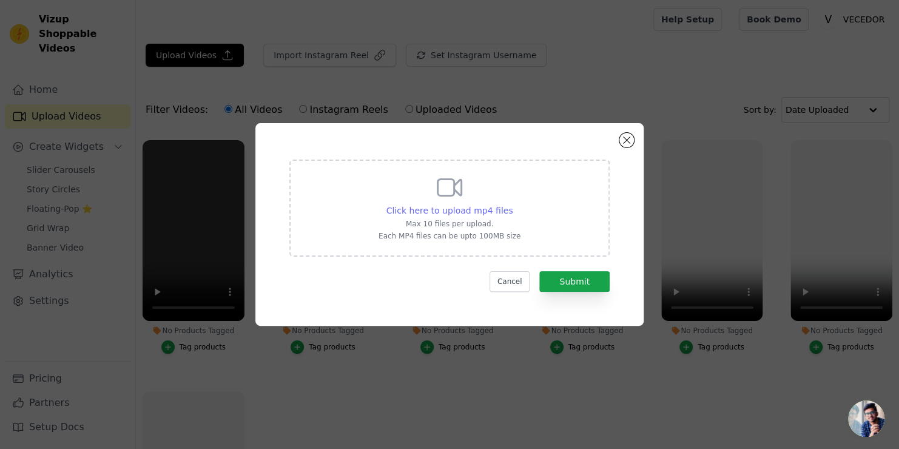
click at [452, 210] on span "Click here to upload mp4 files" at bounding box center [449, 211] width 127 height 10
click at [512, 204] on input "Click here to upload mp4 files Max 10 files per upload. Each MP4 files can be u…" at bounding box center [512, 204] width 1 height 1
click at [467, 210] on span "Click here to upload mp4 files" at bounding box center [449, 211] width 127 height 10
click at [512, 204] on input "Click here to upload mp4 files Max 10 files per upload. Each MP4 files can be u…" at bounding box center [512, 204] width 1 height 1
click at [460, 212] on span "Click here to upload mp4 files" at bounding box center [449, 211] width 127 height 10
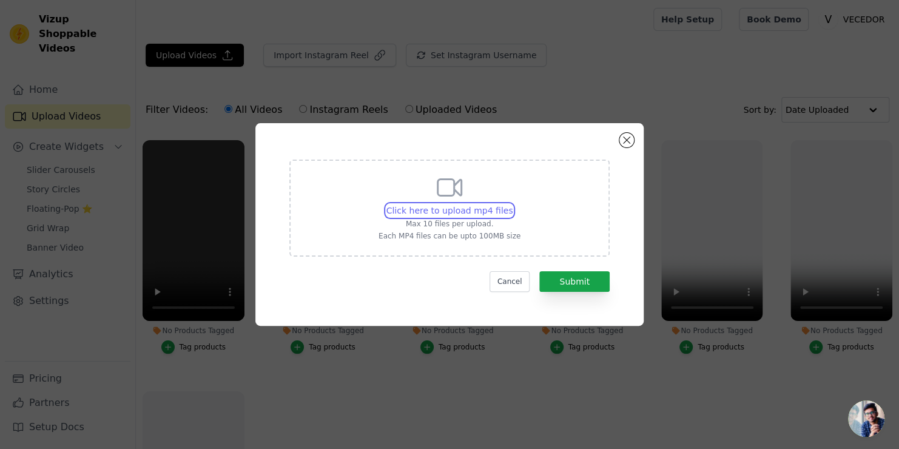
click at [512, 204] on input "Click here to upload mp4 files Max 10 files per upload. Each MP4 files can be u…" at bounding box center [512, 204] width 1 height 1
type input "C:\fakepath\African-[PERSON_NAME]-Butter-Skincare.mp4"
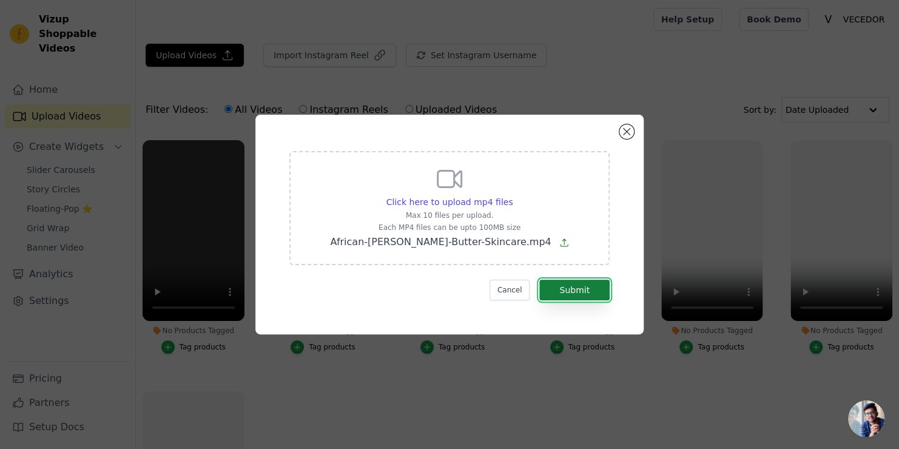
click at [577, 286] on button "Submit" at bounding box center [574, 290] width 70 height 21
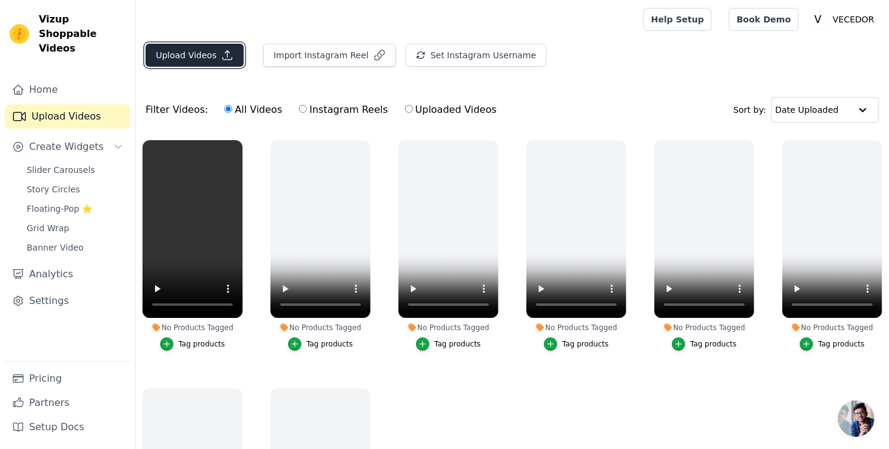
click at [194, 58] on button "Upload Videos" at bounding box center [195, 55] width 98 height 23
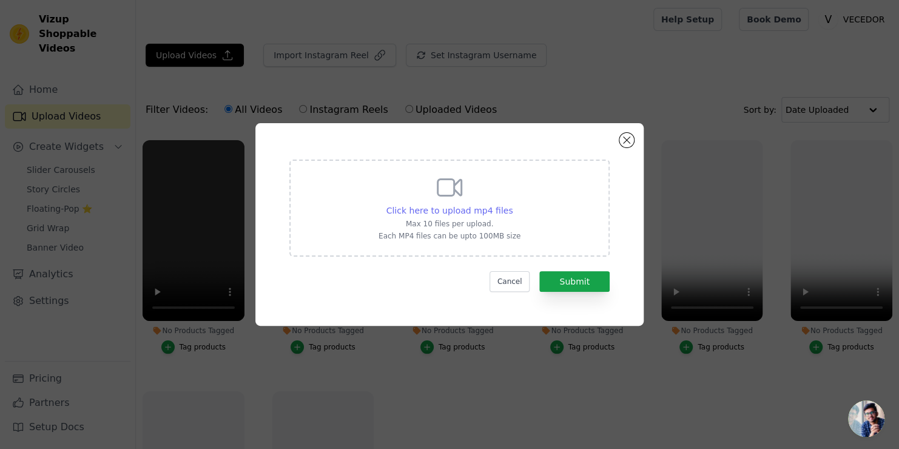
click at [459, 210] on span "Click here to upload mp4 files" at bounding box center [449, 211] width 127 height 10
click at [512, 204] on input "Click here to upload mp4 files Max 10 files per upload. Each MP4 files can be u…" at bounding box center [512, 204] width 1 height 1
type input "C:\fakepath\Tallow-Cream-Lemongrass-Lavender.mp4"
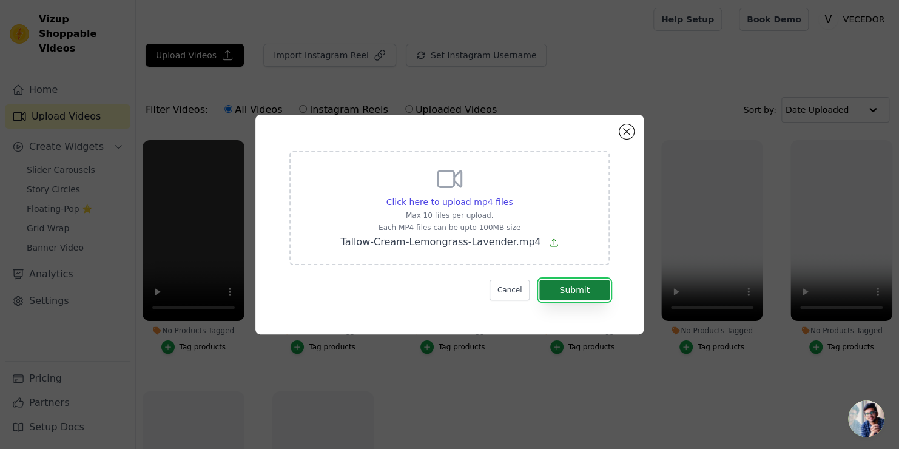
click at [576, 285] on button "Submit" at bounding box center [574, 290] width 70 height 21
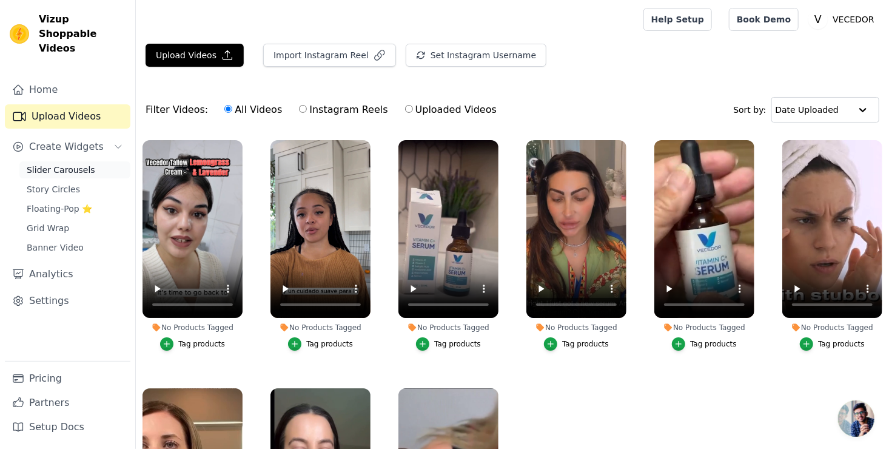
click at [49, 164] on span "Slider Carousels" at bounding box center [61, 170] width 69 height 12
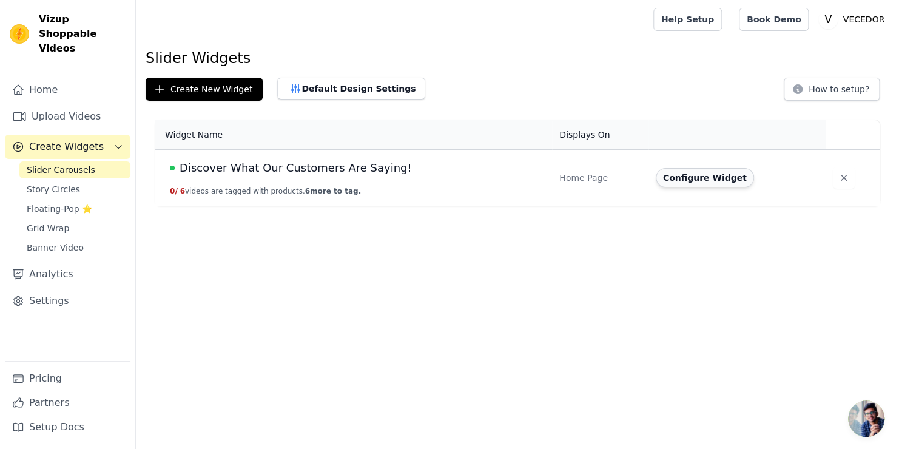
click at [693, 177] on button "Configure Widget" at bounding box center [705, 177] width 98 height 19
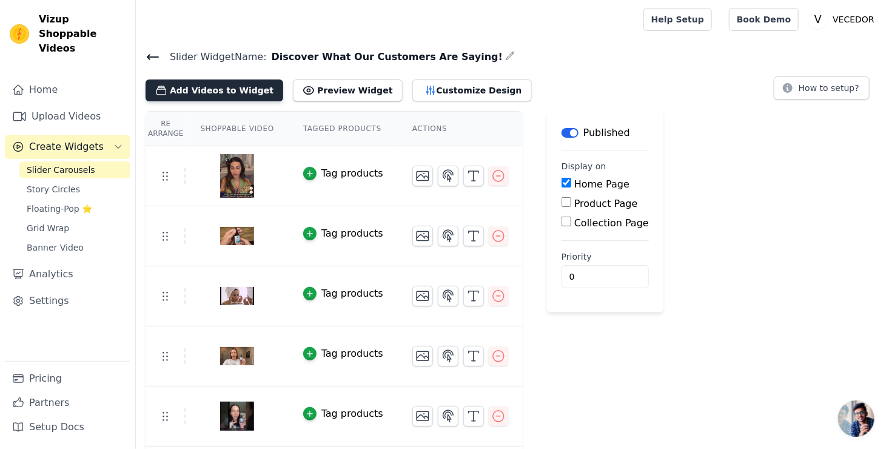
click at [207, 92] on button "Add Videos to Widget" at bounding box center [215, 90] width 138 height 22
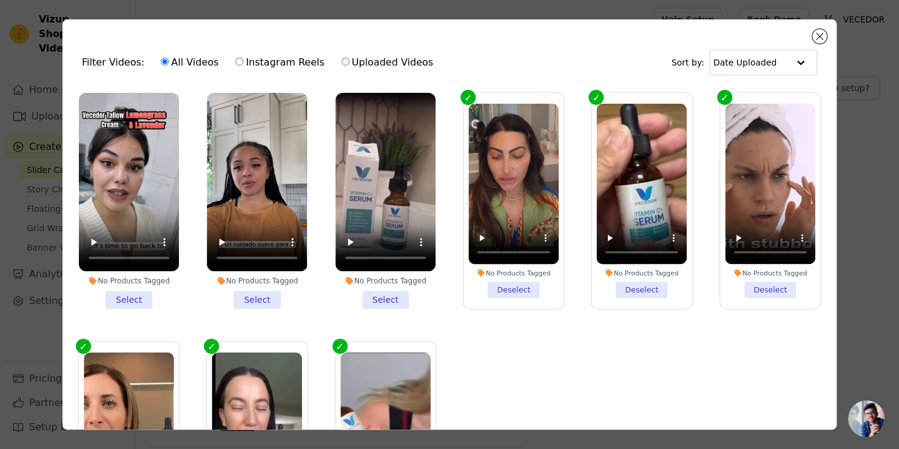
click at [129, 294] on li "No Products Tagged Select" at bounding box center [129, 201] width 100 height 216
click at [0, 0] on input "No Products Tagged Select" at bounding box center [0, 0] width 0 height 0
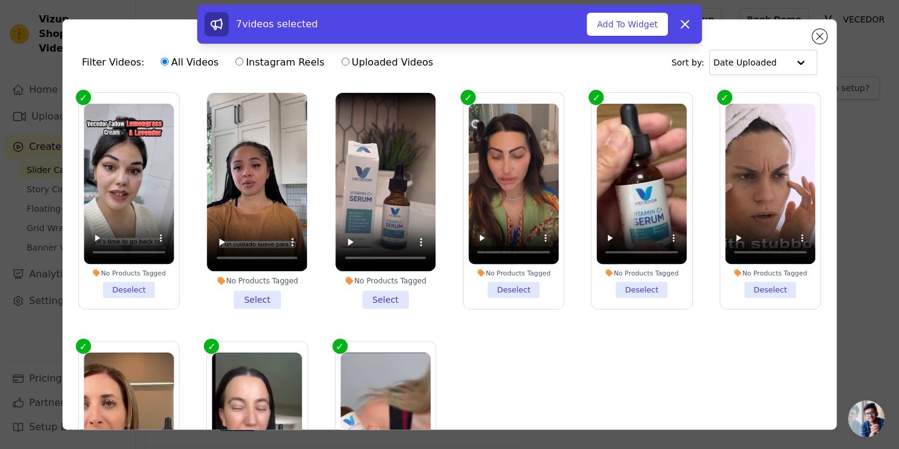
click at [256, 296] on li "No Products Tagged Select" at bounding box center [257, 201] width 100 height 216
click at [0, 0] on input "No Products Tagged Select" at bounding box center [0, 0] width 0 height 0
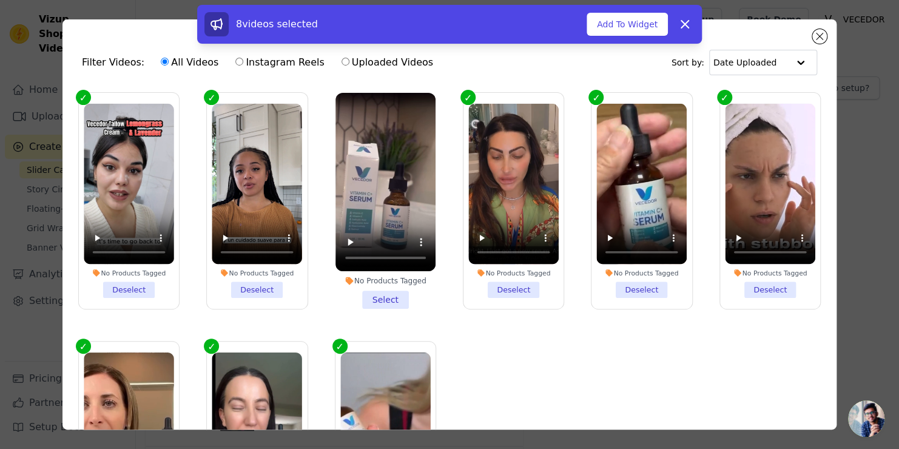
click at [386, 295] on li "No Products Tagged Select" at bounding box center [385, 201] width 100 height 216
click at [0, 0] on input "No Products Tagged Select" at bounding box center [0, 0] width 0 height 0
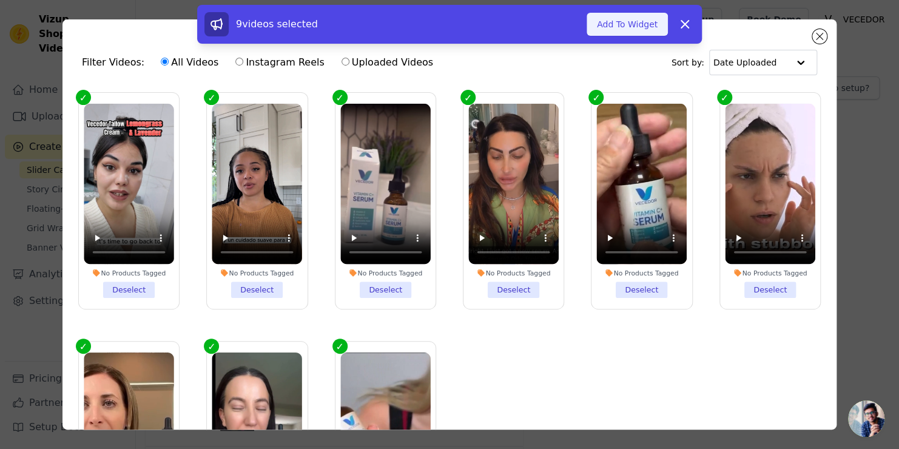
click at [623, 16] on button "Add To Widget" at bounding box center [626, 24] width 81 height 23
